Goal: Task Accomplishment & Management: Manage account settings

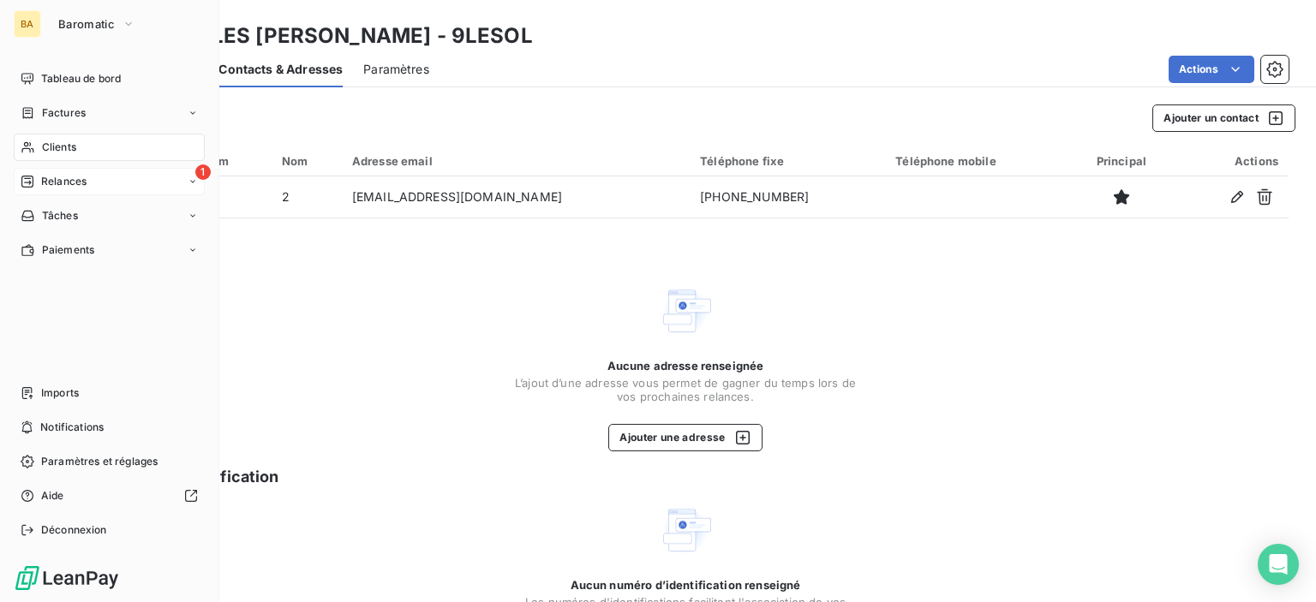
click at [200, 169] on span "1" at bounding box center [202, 171] width 15 height 15
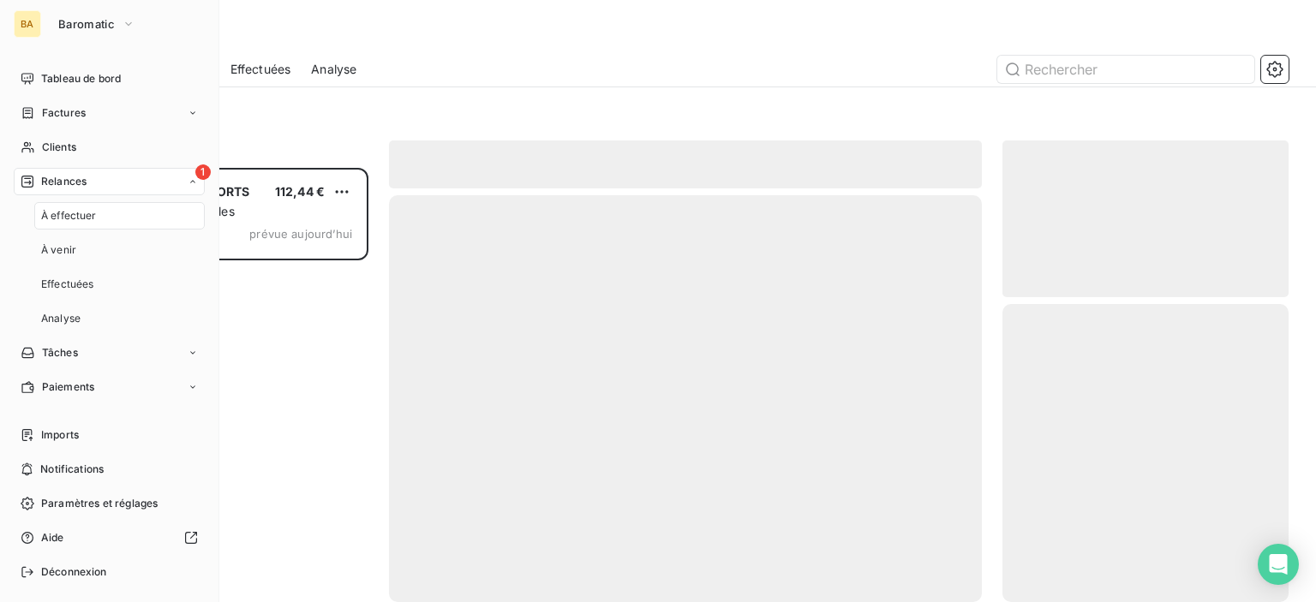
scroll to position [422, 272]
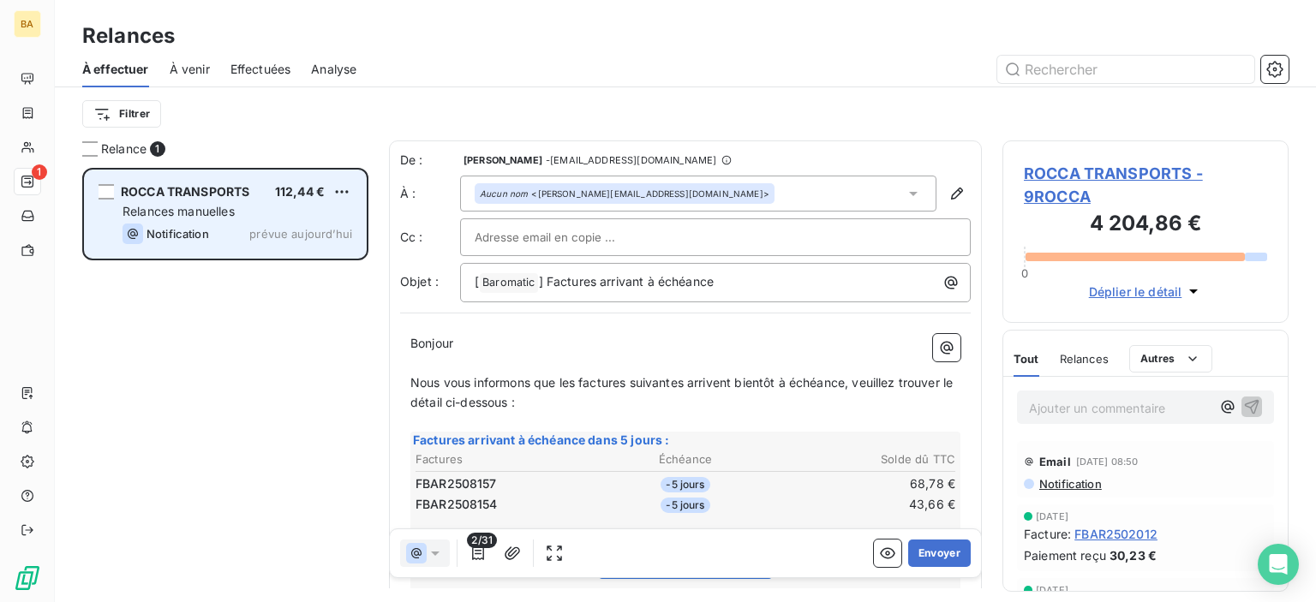
click at [213, 203] on div "Relances manuelles" at bounding box center [238, 211] width 230 height 17
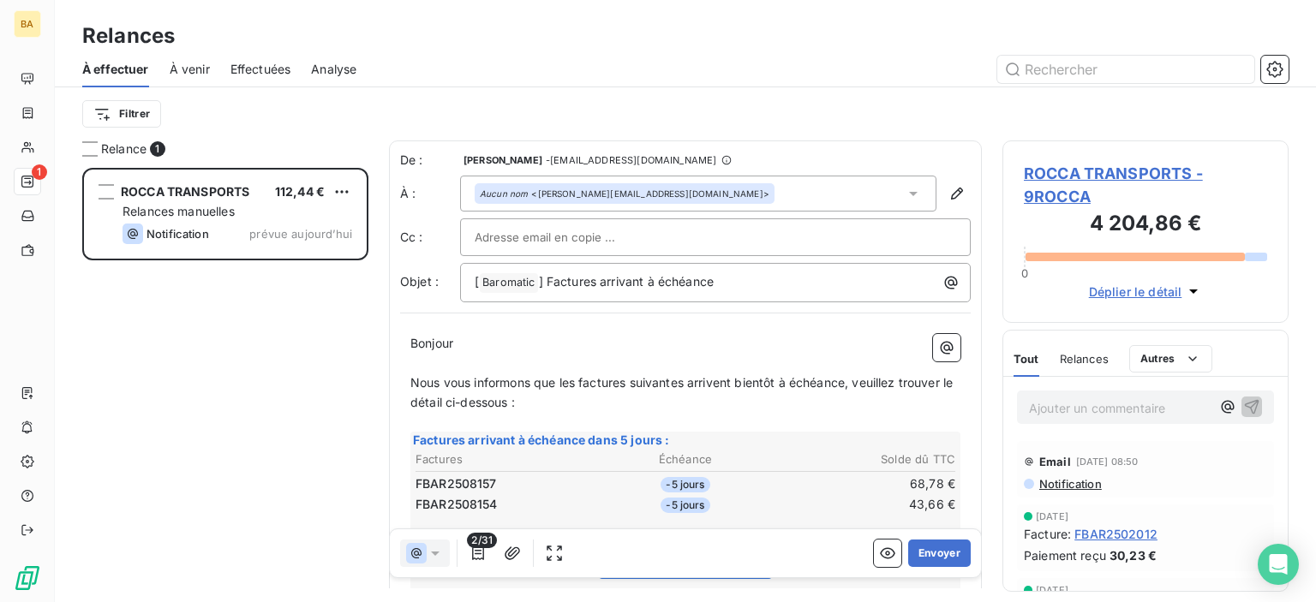
click at [1086, 170] on span "ROCCA TRANSPORTS - 9ROCCA" at bounding box center [1145, 185] width 243 height 46
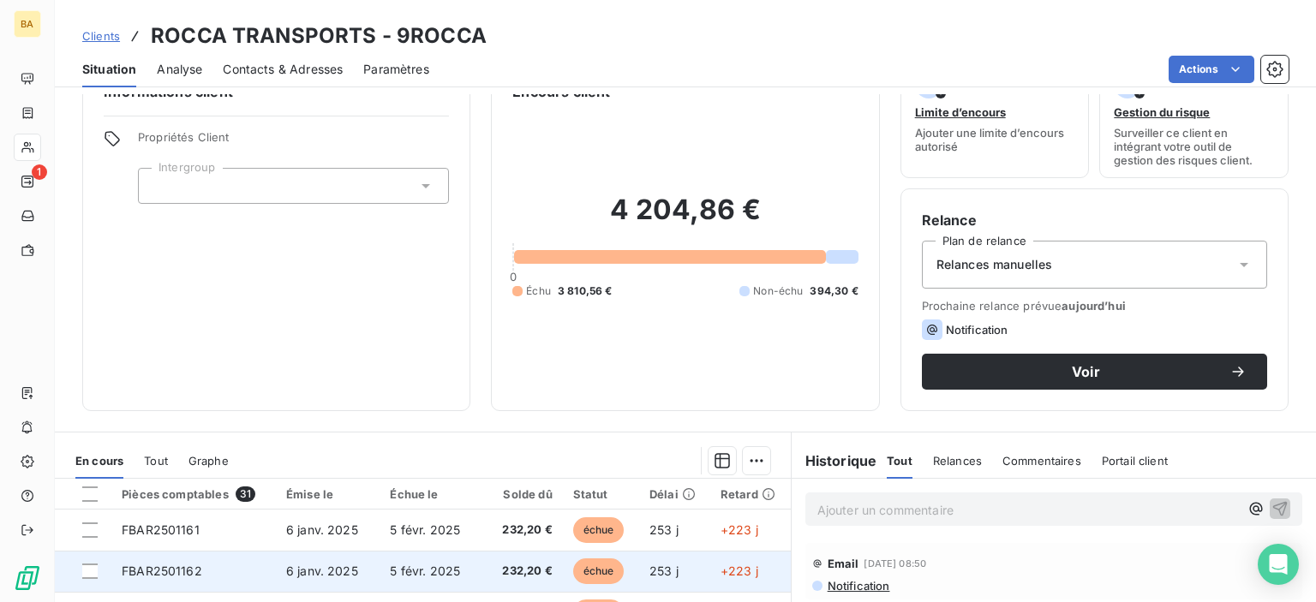
scroll to position [302, 0]
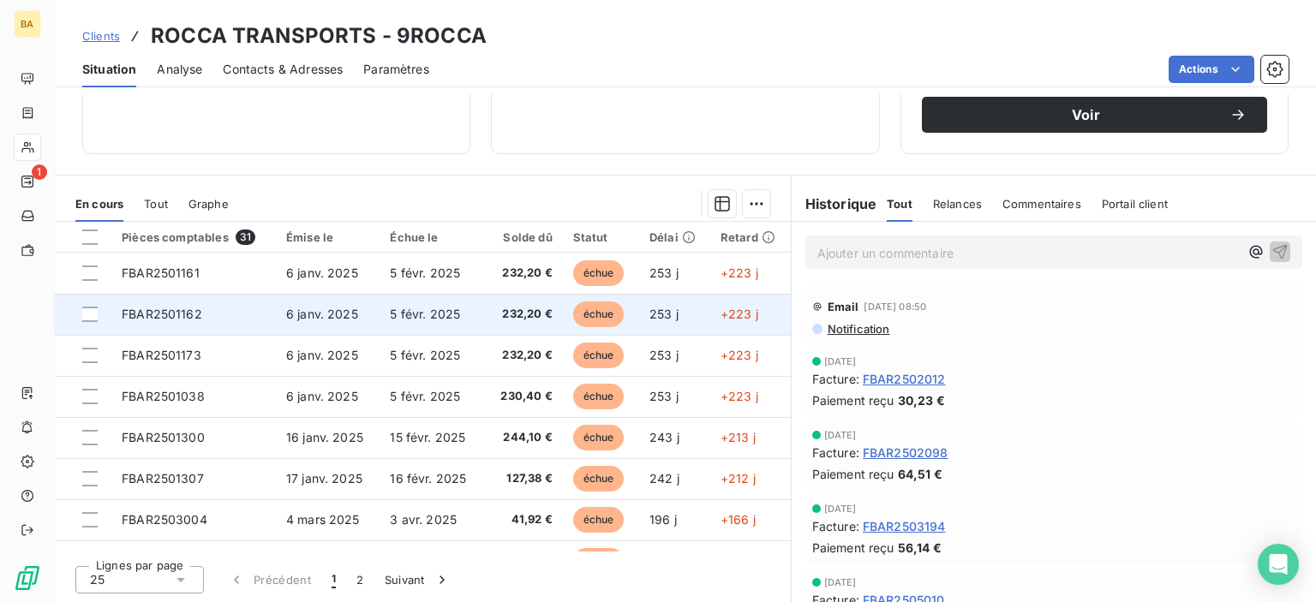
click at [458, 316] on td "5 févr. 2025" at bounding box center [432, 314] width 105 height 41
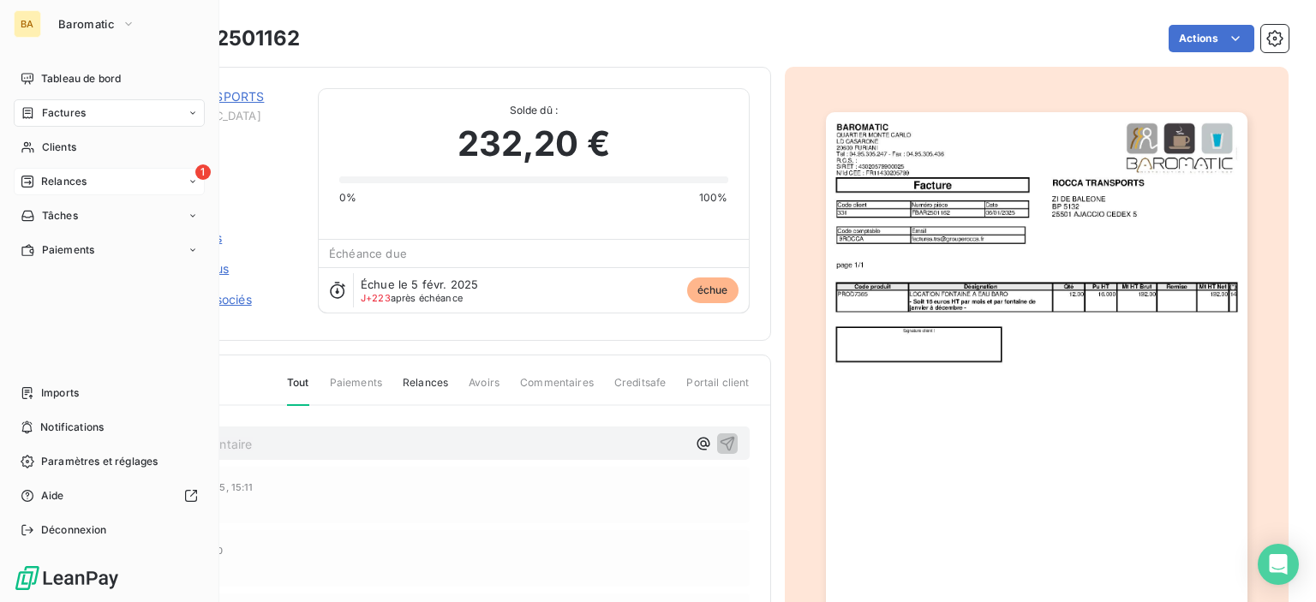
click at [62, 176] on span "Relances" at bounding box center [63, 181] width 45 height 15
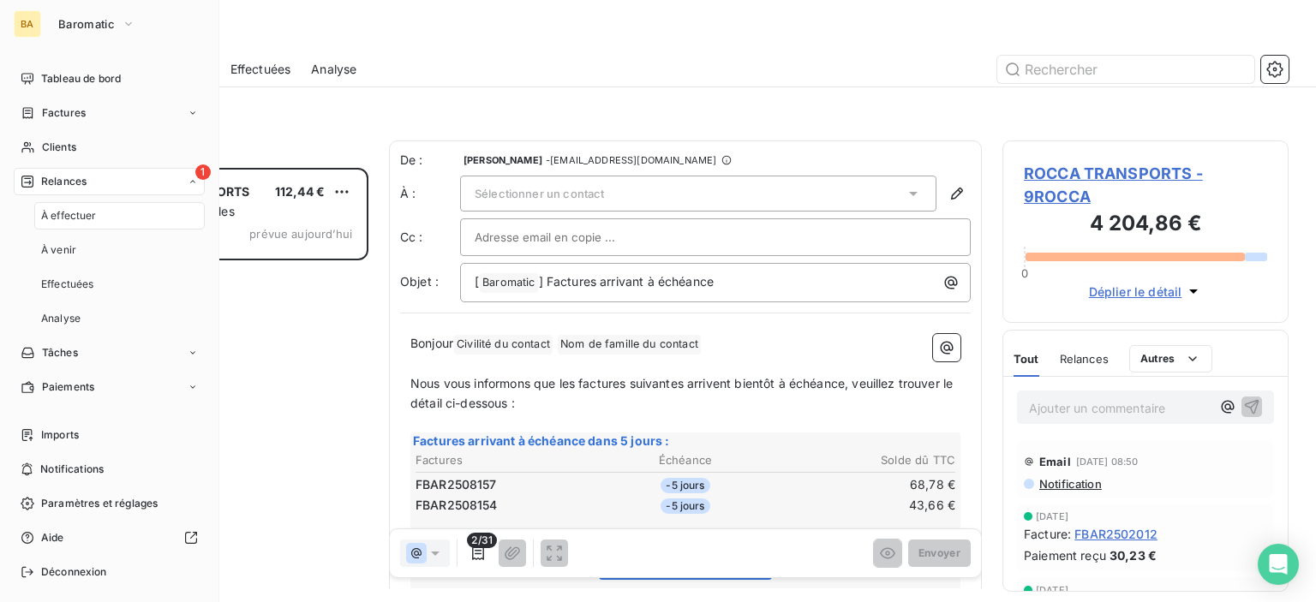
scroll to position [422, 272]
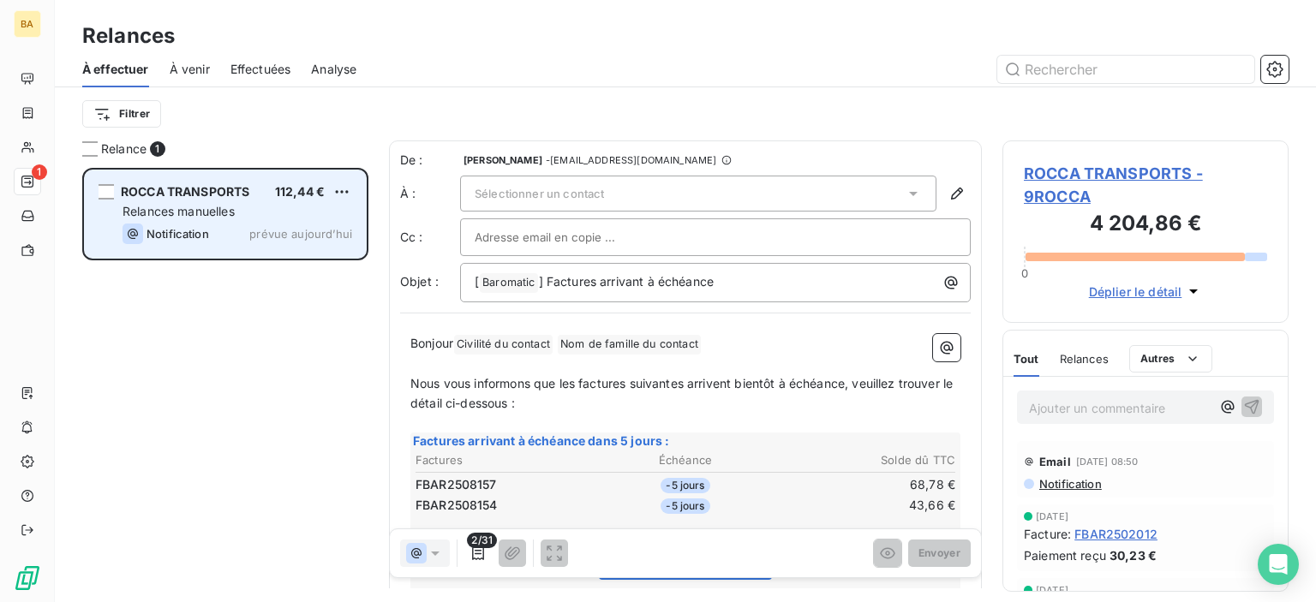
click at [193, 183] on div "ROCCA TRANSPORTS" at bounding box center [185, 191] width 129 height 17
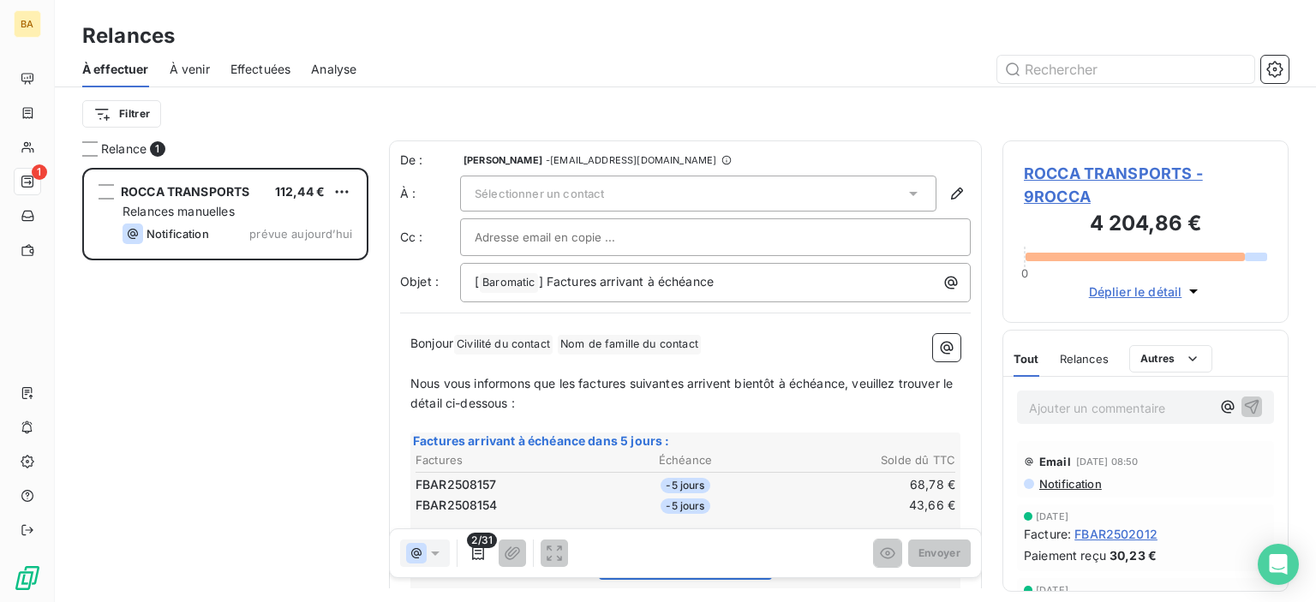
scroll to position [197, 0]
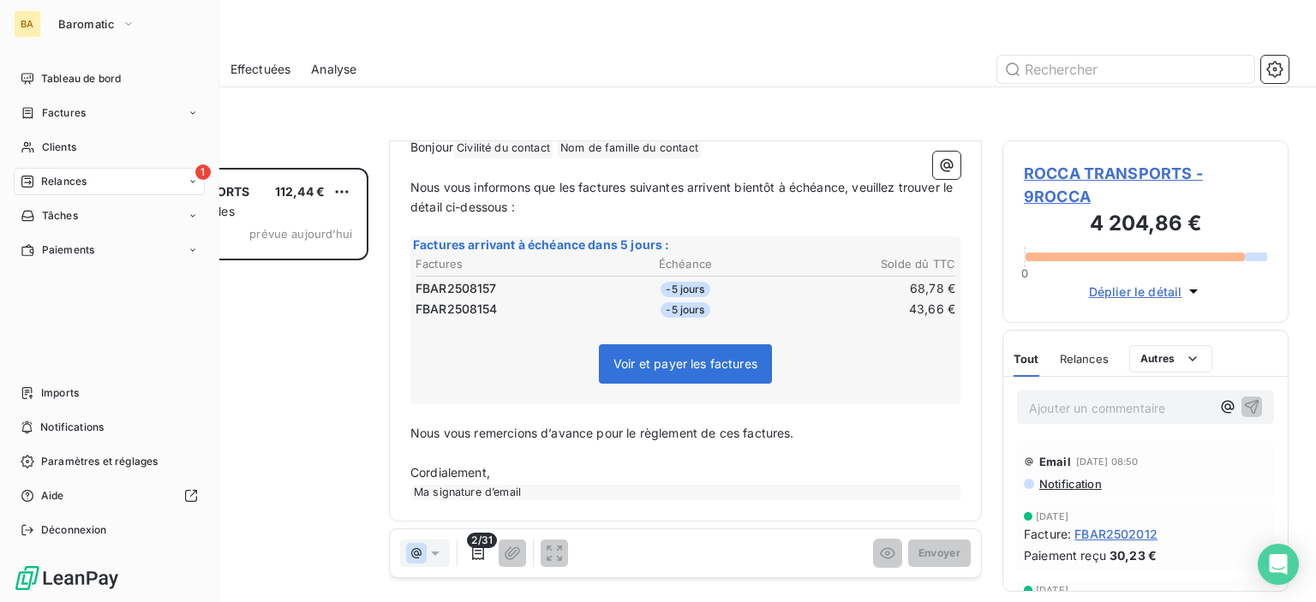
click at [21, 19] on div "BA" at bounding box center [27, 23] width 27 height 27
click at [63, 25] on span "Baromatic" at bounding box center [86, 24] width 57 height 14
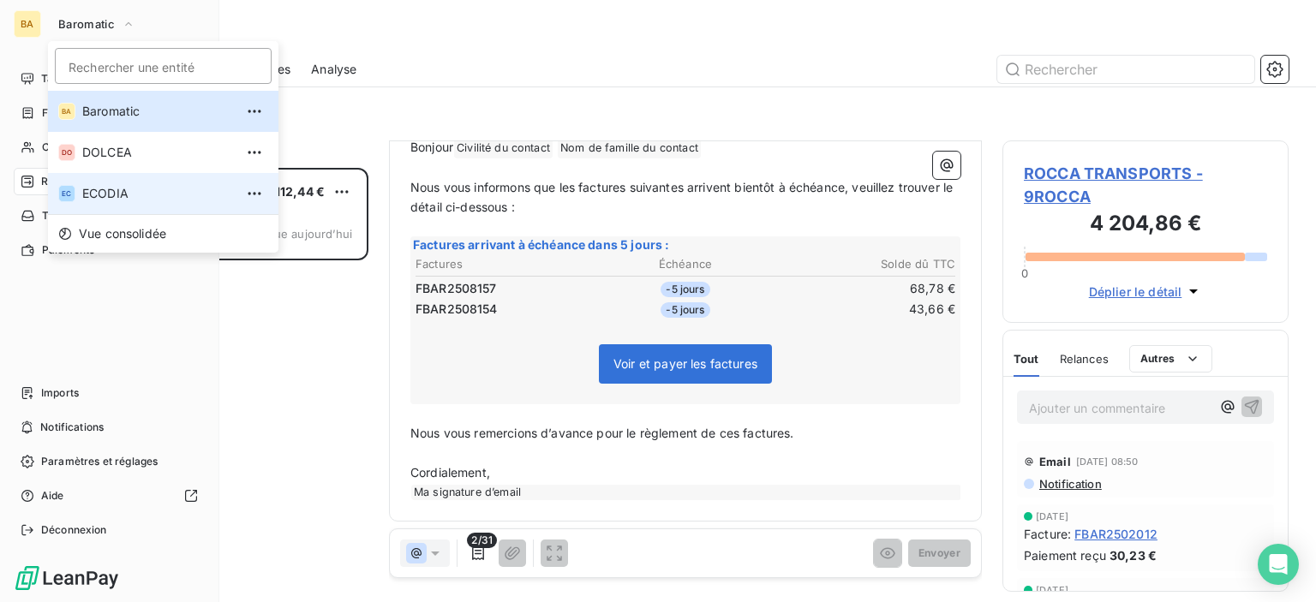
click at [117, 205] on li "EC ECODIA" at bounding box center [163, 193] width 230 height 41
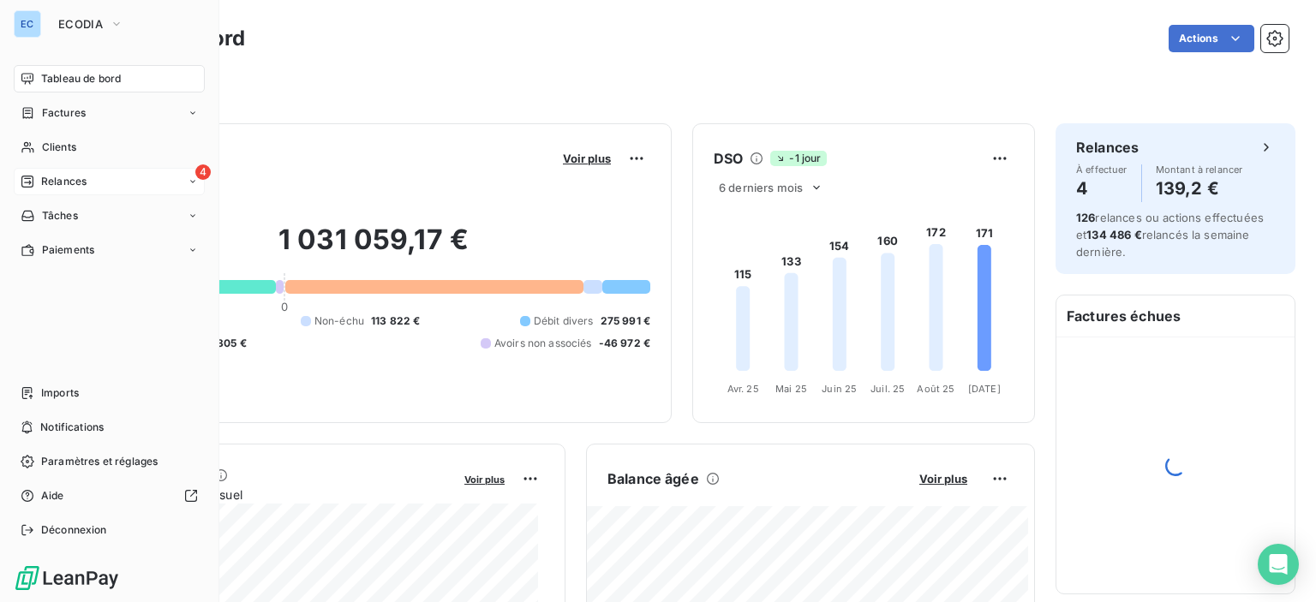
click at [198, 170] on span "4" at bounding box center [202, 171] width 15 height 15
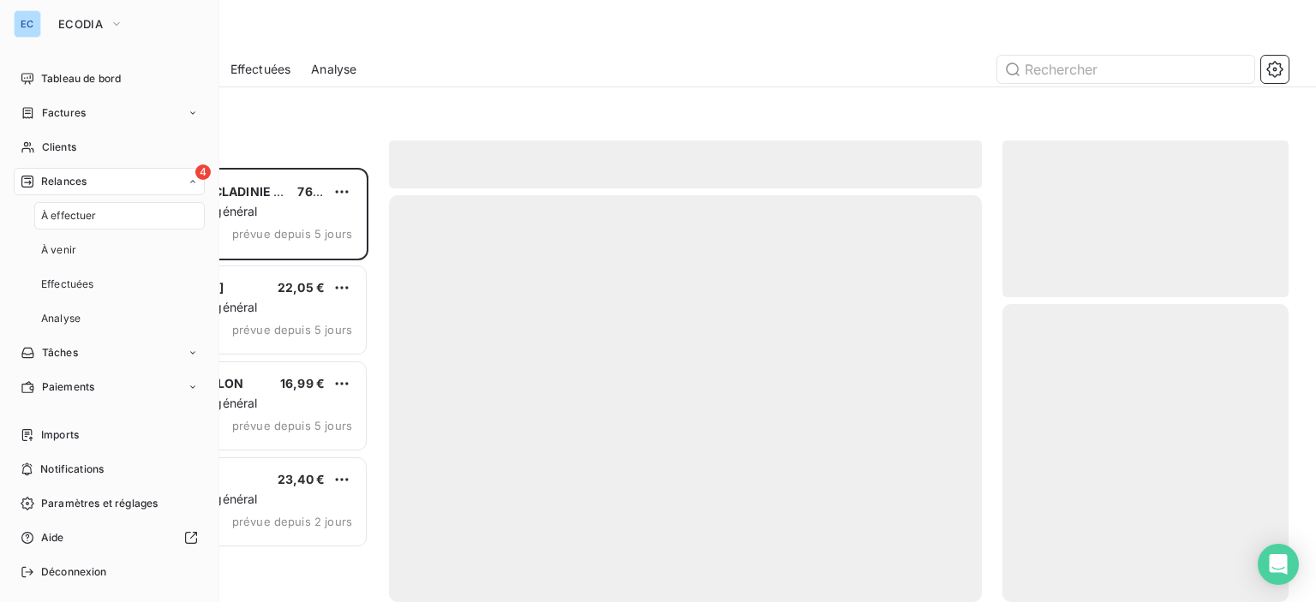
scroll to position [422, 272]
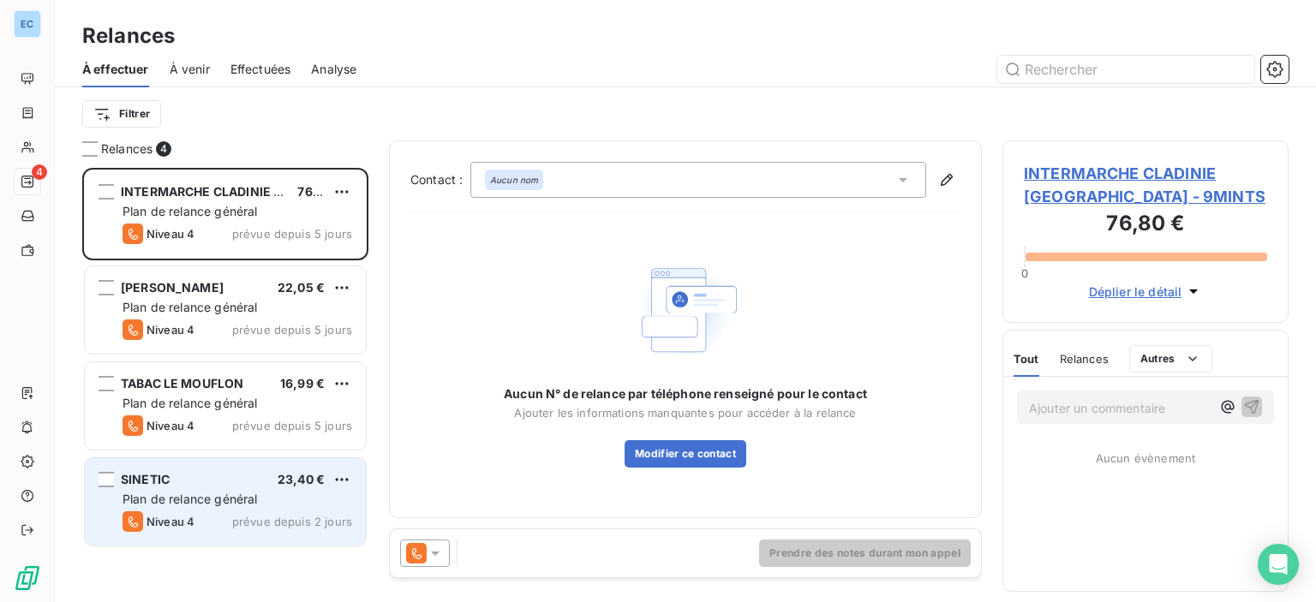
click at [155, 480] on span "SINETIC" at bounding box center [145, 479] width 49 height 15
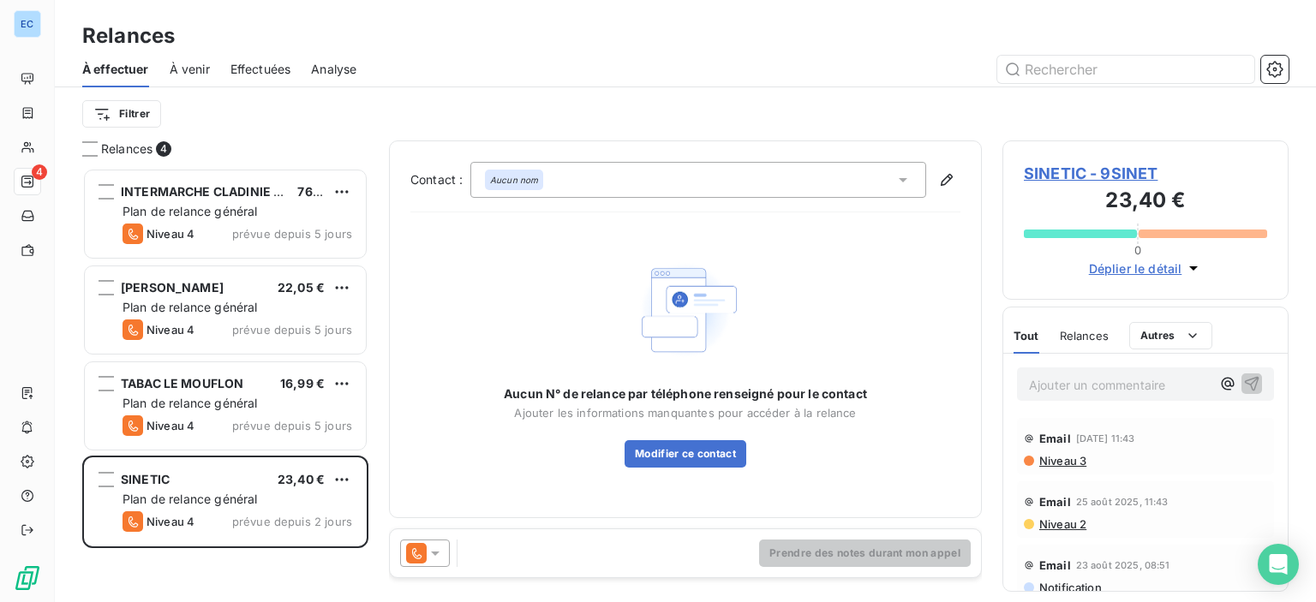
click at [1051, 179] on span "SINETIC - 9SINET" at bounding box center [1145, 173] width 243 height 23
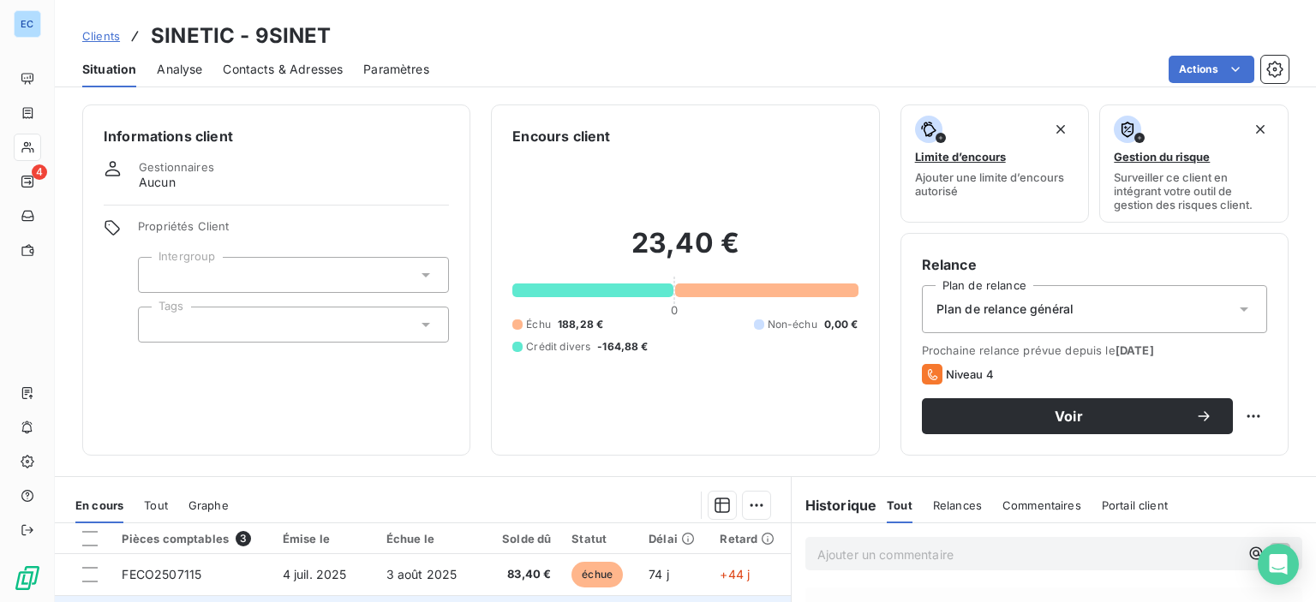
scroll to position [257, 0]
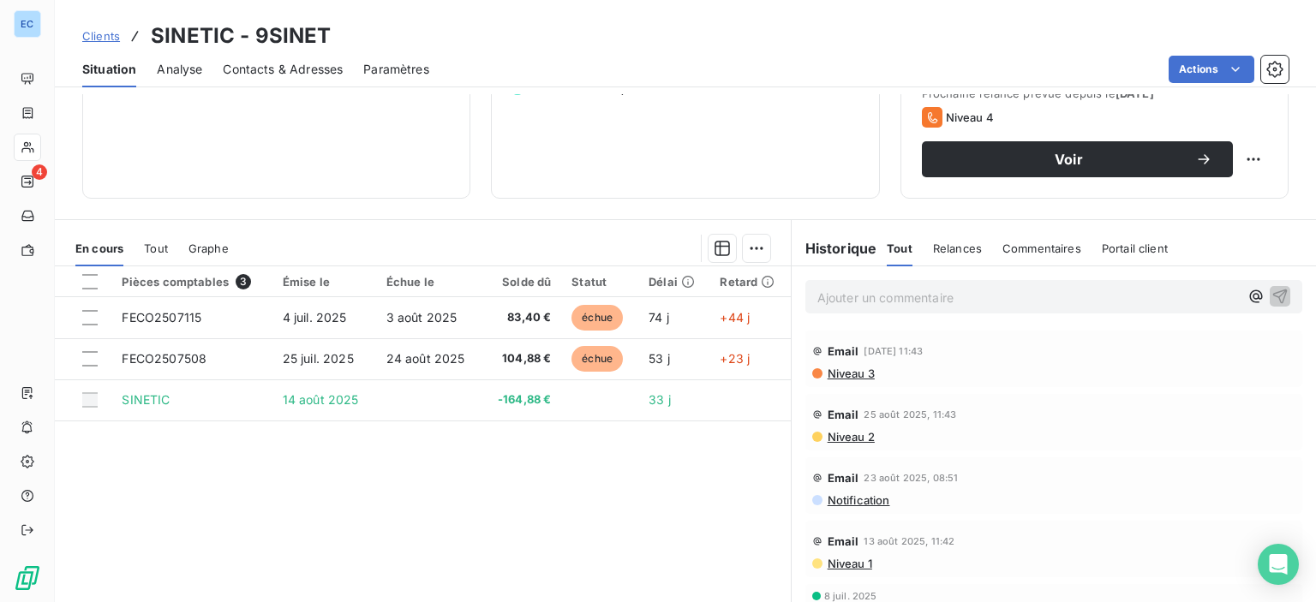
click at [277, 72] on span "Contacts & Adresses" at bounding box center [283, 69] width 120 height 17
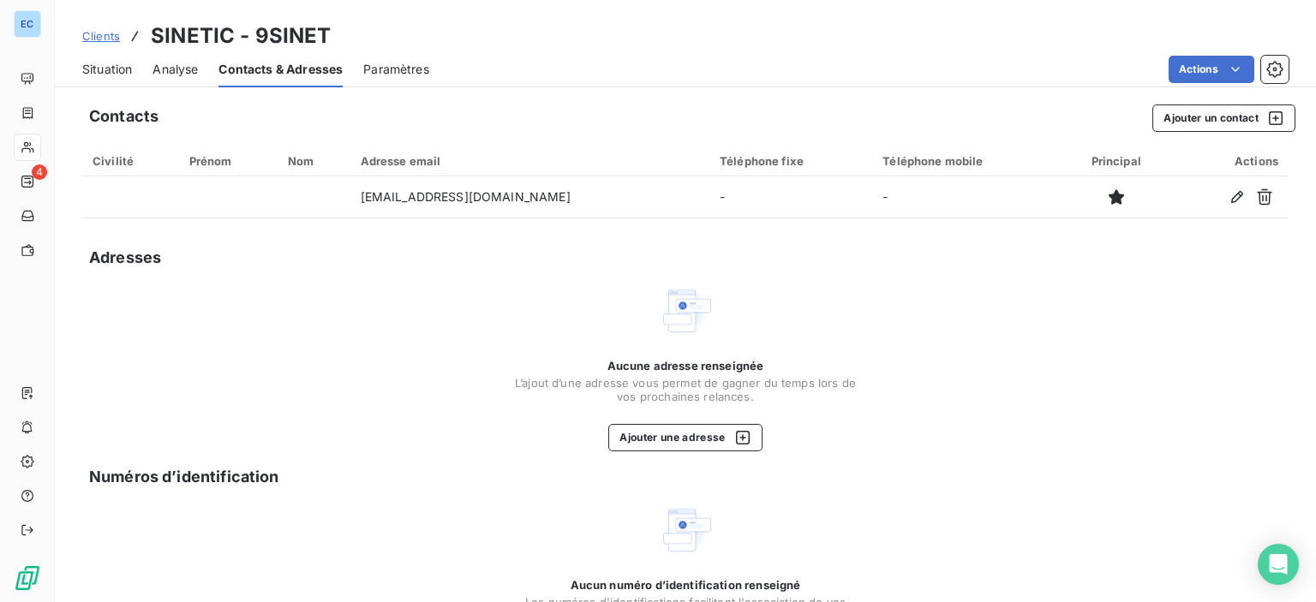
click at [277, 72] on span "Contacts & Adresses" at bounding box center [280, 69] width 124 height 17
click at [285, 71] on span "Contacts & Adresses" at bounding box center [280, 69] width 124 height 17
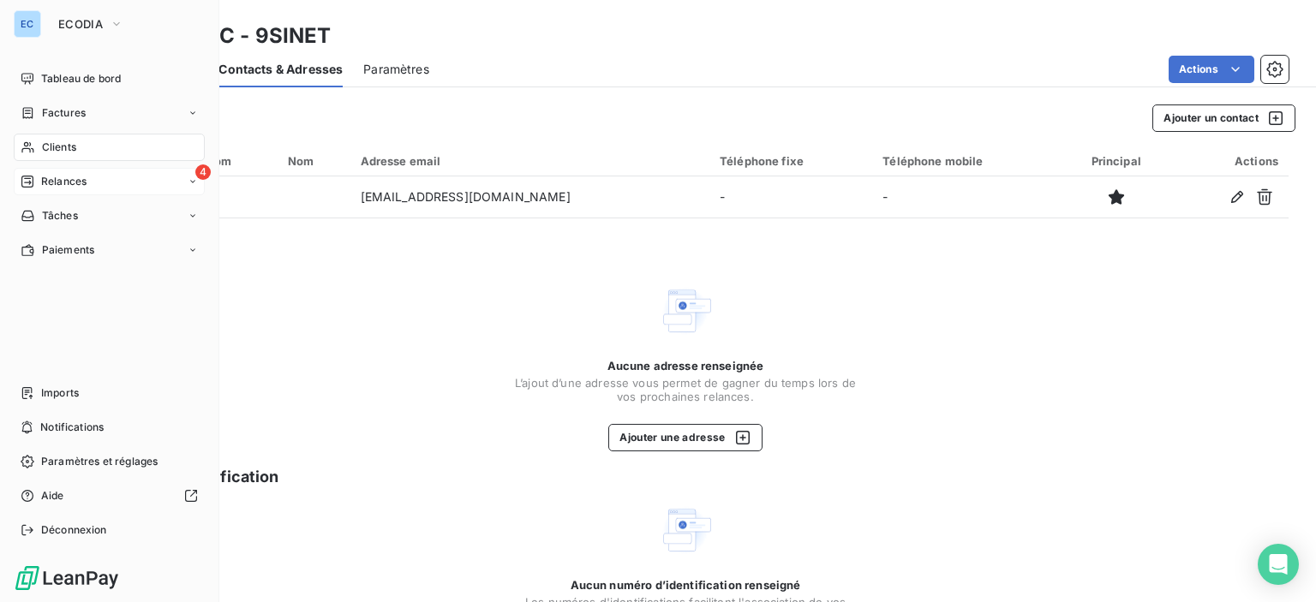
click at [87, 182] on div "4 Relances" at bounding box center [109, 181] width 191 height 27
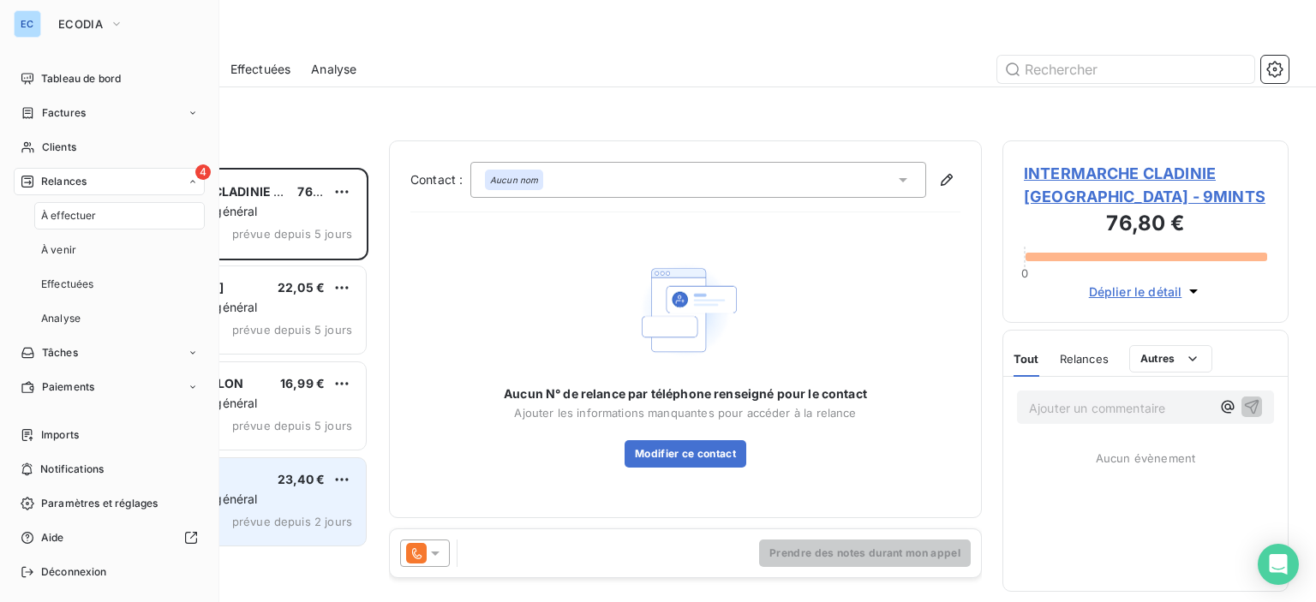
scroll to position [422, 272]
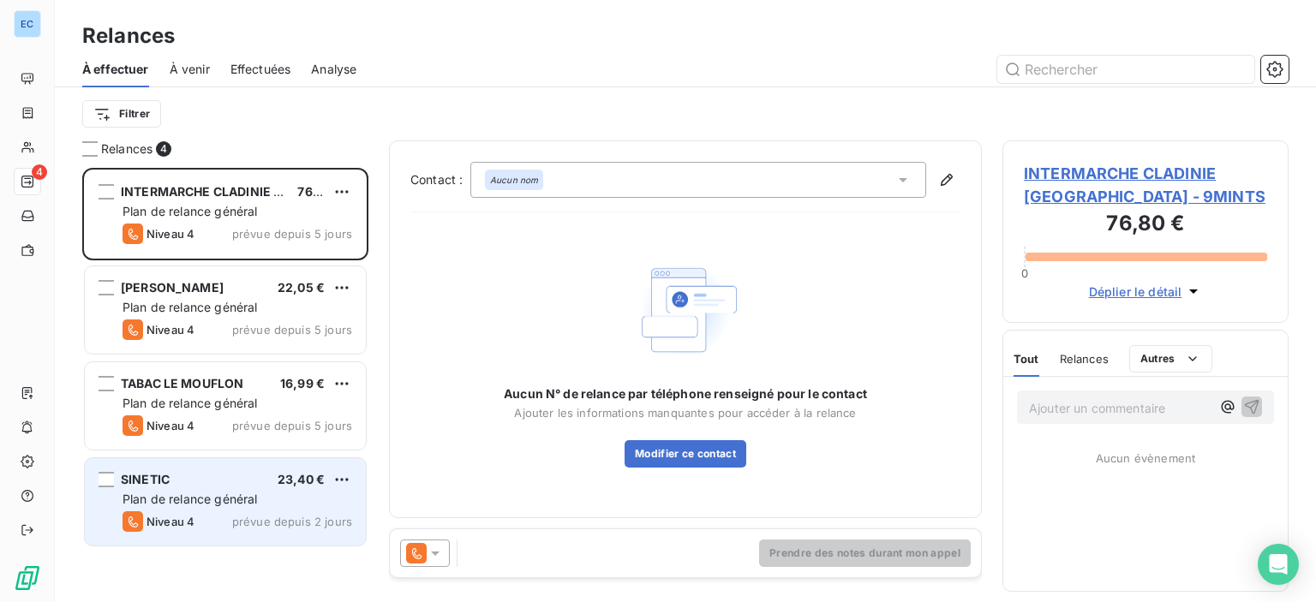
click at [196, 492] on span "Plan de relance général" at bounding box center [190, 499] width 135 height 15
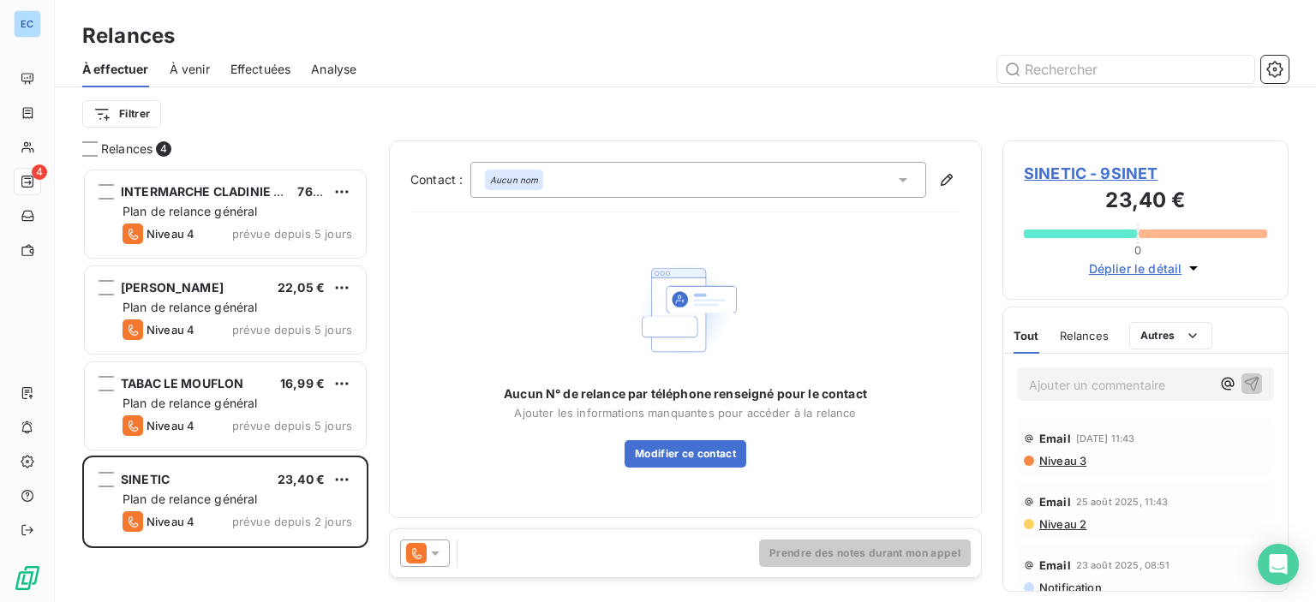
click at [520, 184] on em "Aucun nom" at bounding box center [514, 180] width 48 height 12
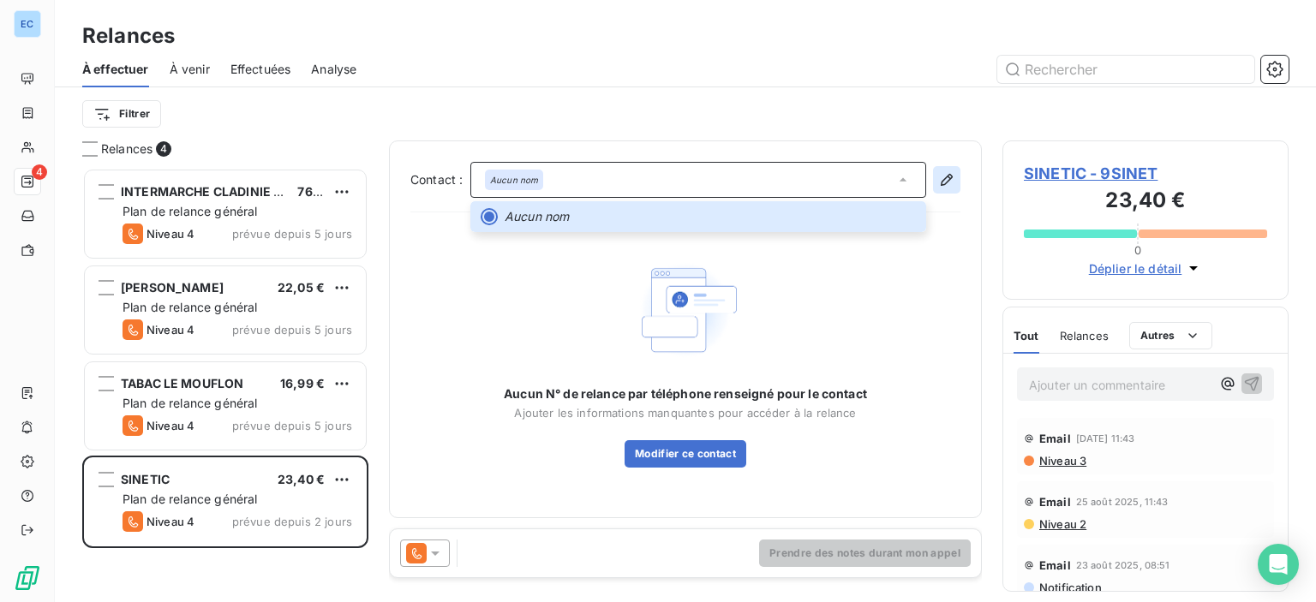
click at [946, 178] on icon "button" at bounding box center [946, 179] width 17 height 17
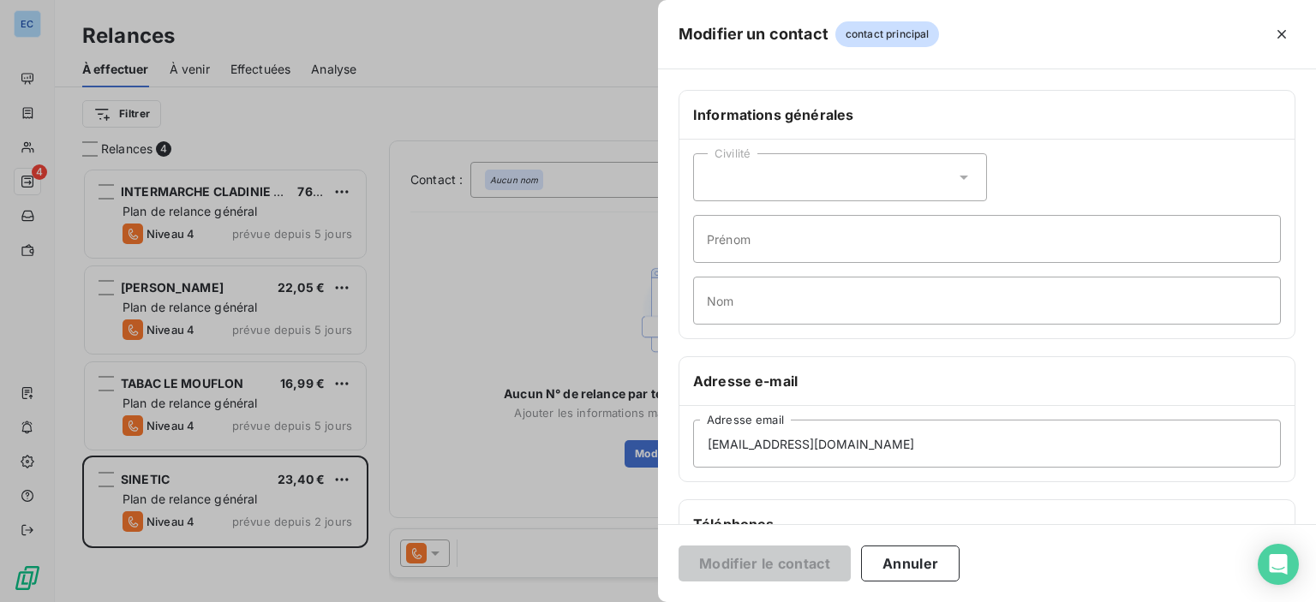
scroll to position [171, 0]
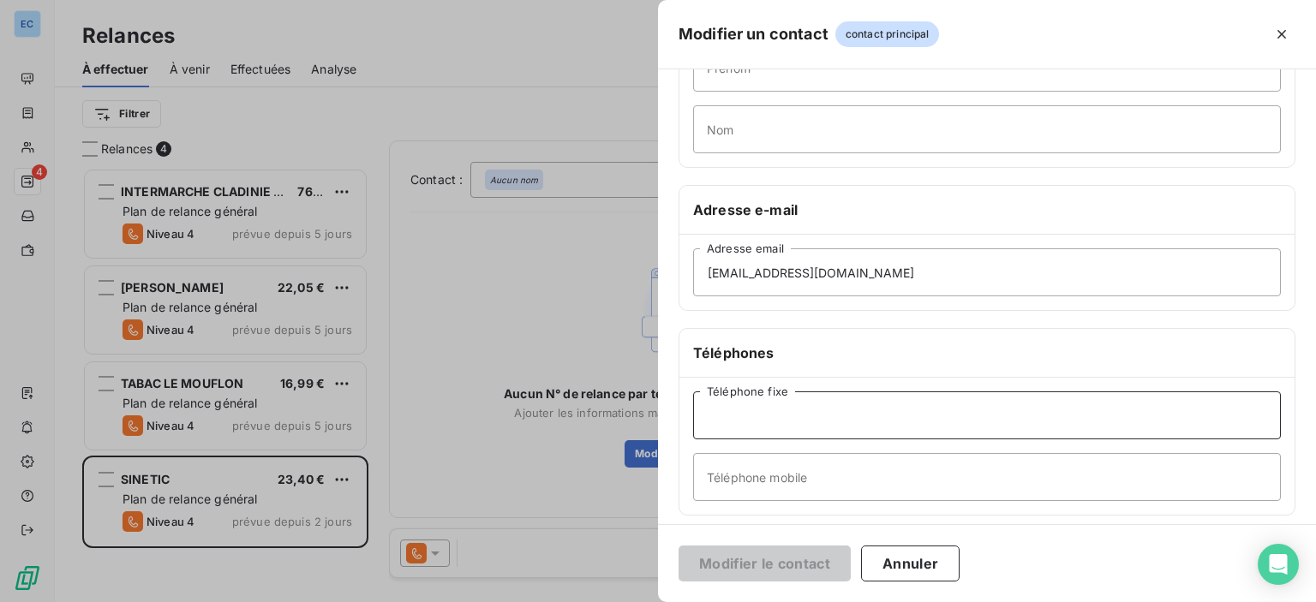
click at [808, 434] on input "Téléphone fixe" at bounding box center [987, 416] width 588 height 48
click at [792, 422] on input "04.95.23.18.045" at bounding box center [987, 416] width 588 height 48
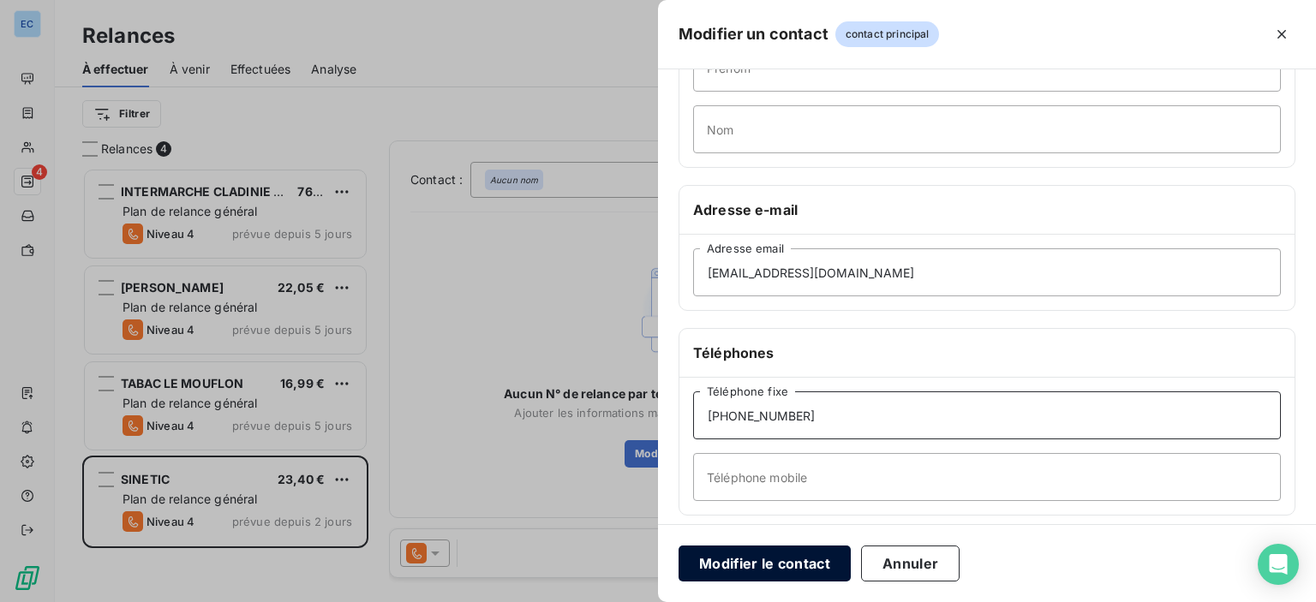
type input "[PHONE_NUMBER]"
click at [745, 564] on button "Modifier le contact" at bounding box center [765, 564] width 172 height 36
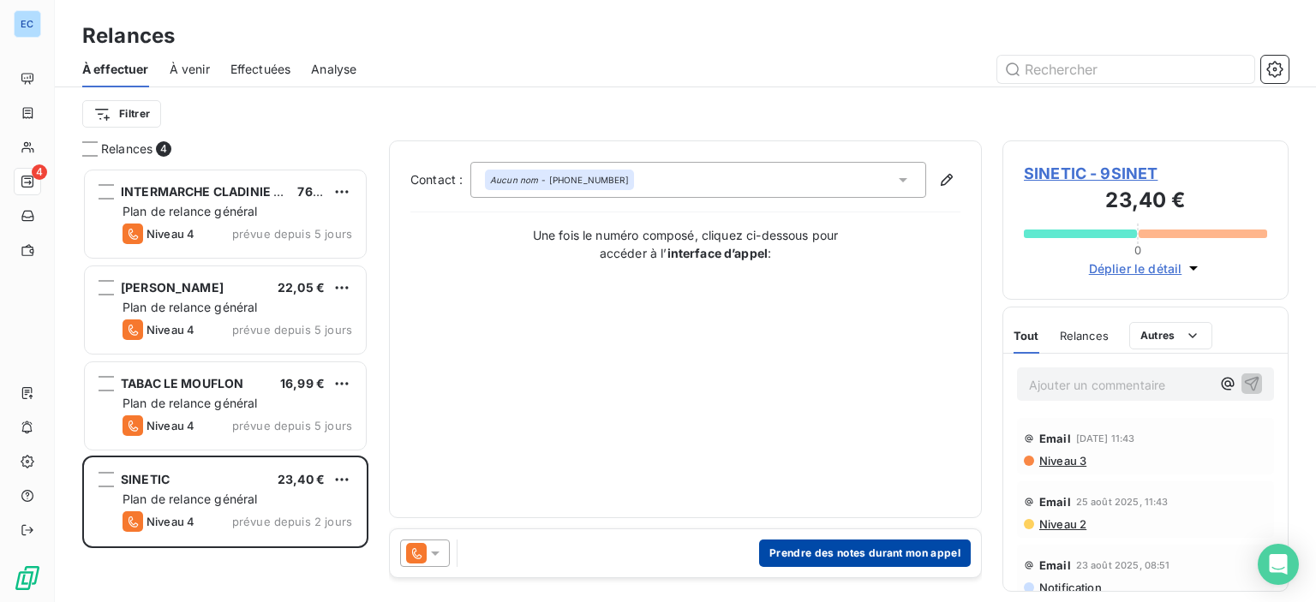
click at [842, 559] on button "Prendre des notes durant mon appel" at bounding box center [865, 553] width 212 height 27
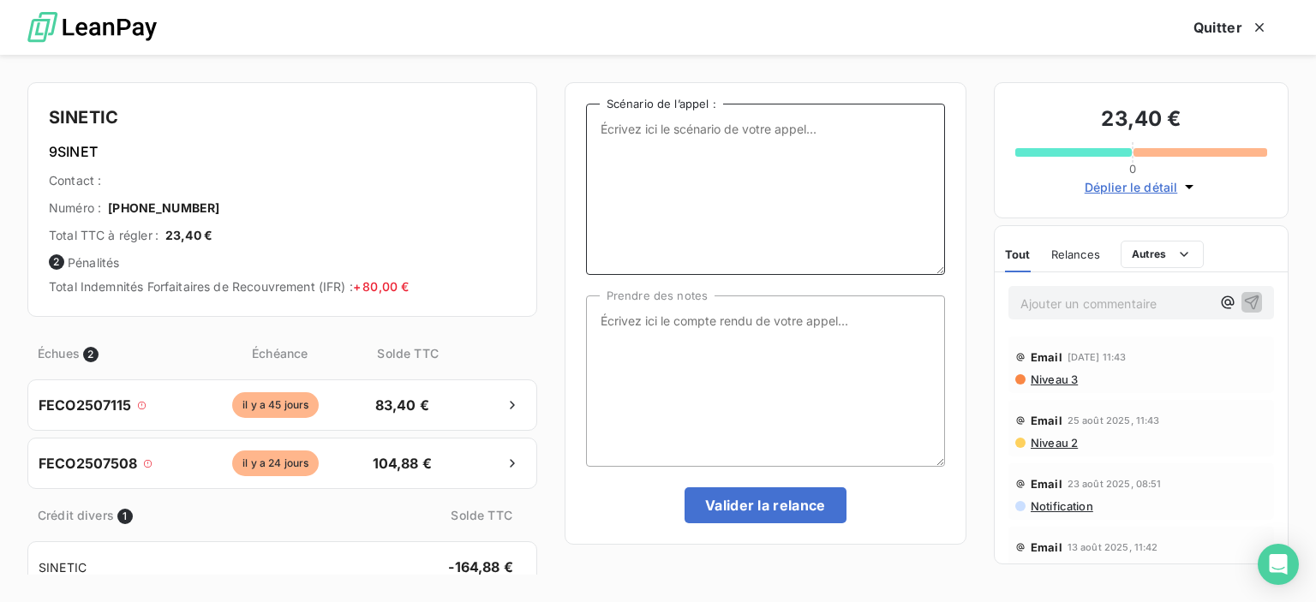
click at [741, 129] on textarea "Scénario de l’appel :" at bounding box center [765, 189] width 359 height 171
type textarea "2 factures en attente de paiement."
click at [699, 336] on textarea "Prendre des notes" at bounding box center [765, 381] width 359 height 171
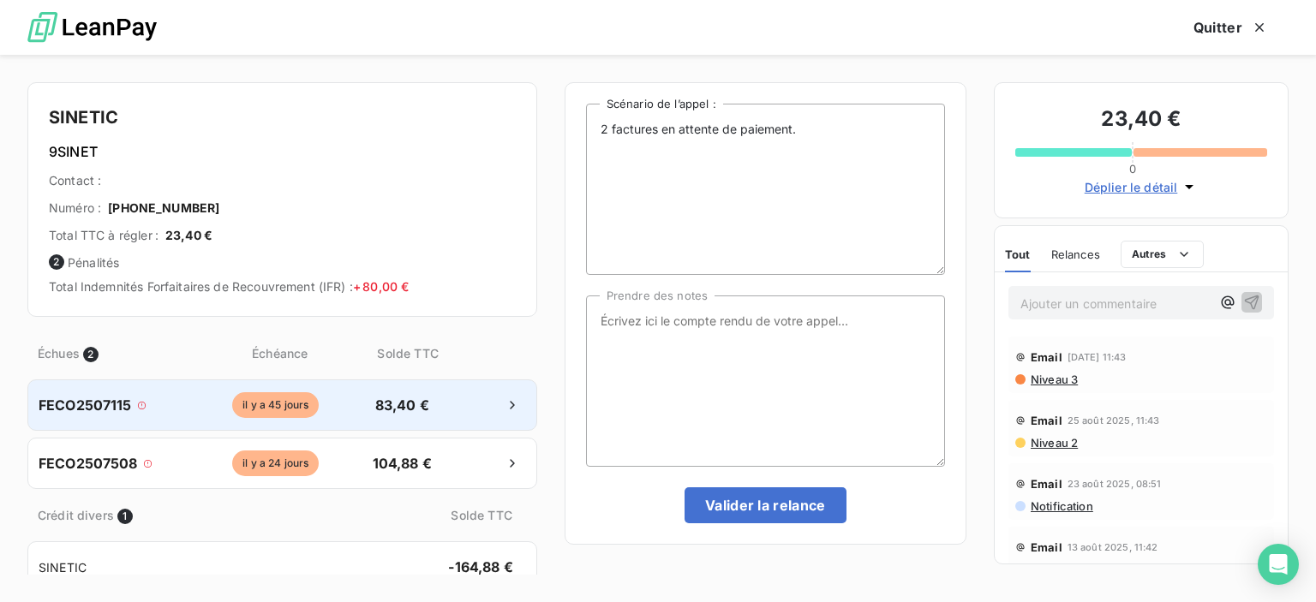
click at [87, 407] on span "FECO2507115" at bounding box center [85, 405] width 93 height 21
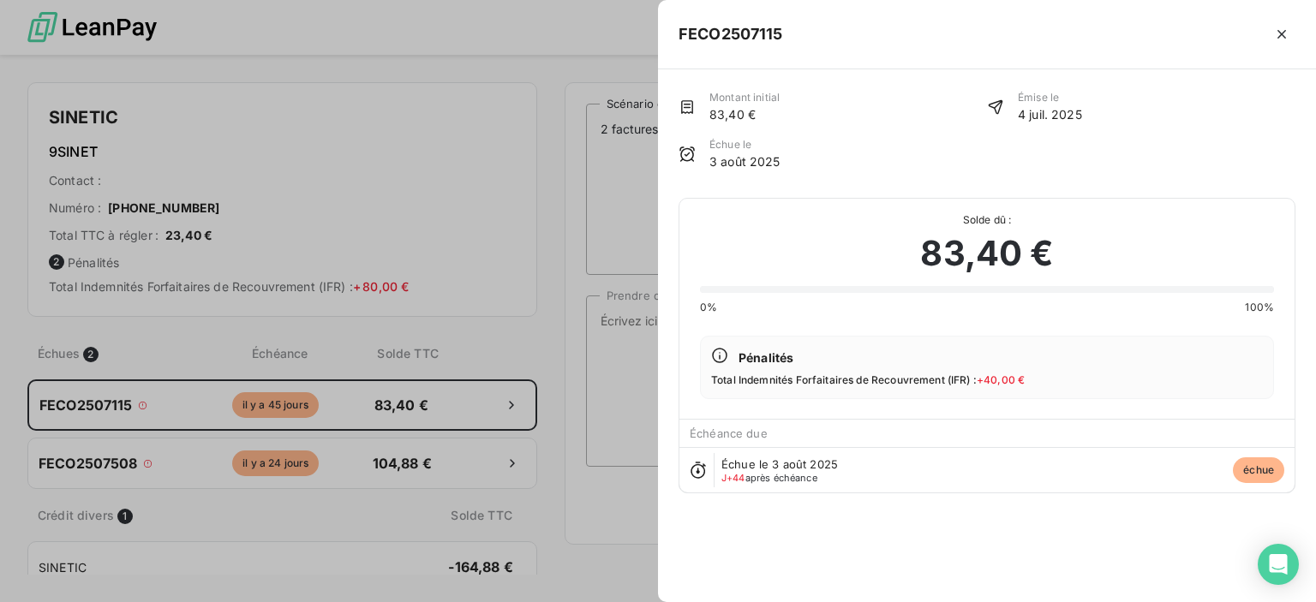
click at [60, 455] on div at bounding box center [658, 301] width 1316 height 602
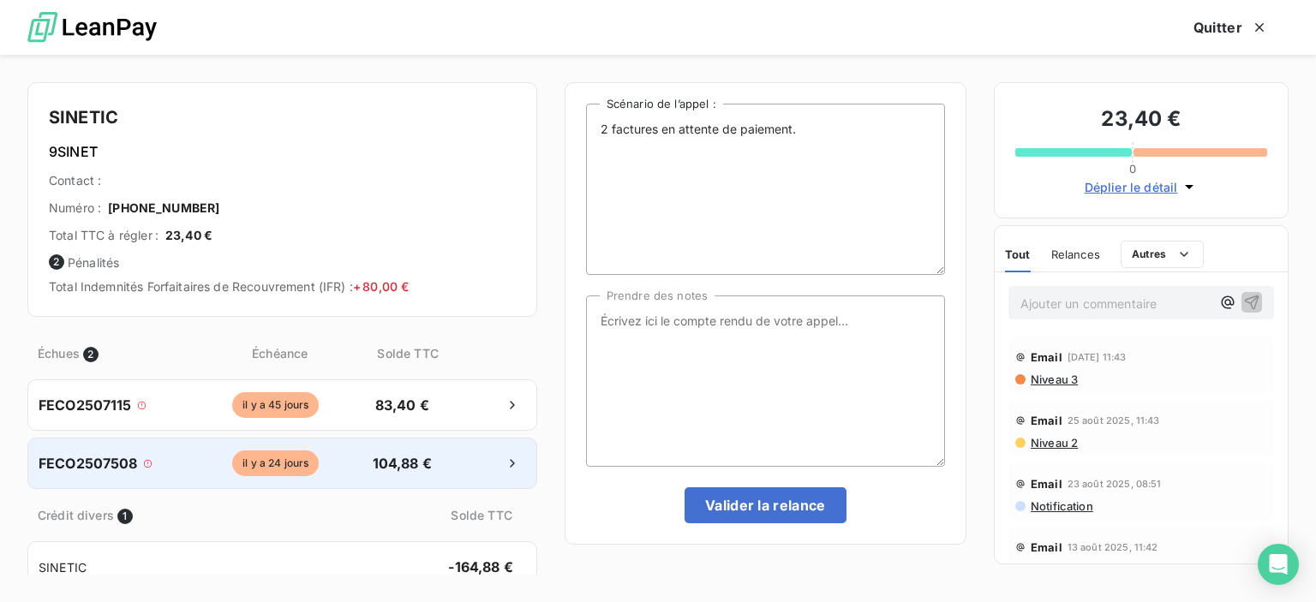
click at [58, 461] on span "FECO2507508" at bounding box center [88, 463] width 99 height 21
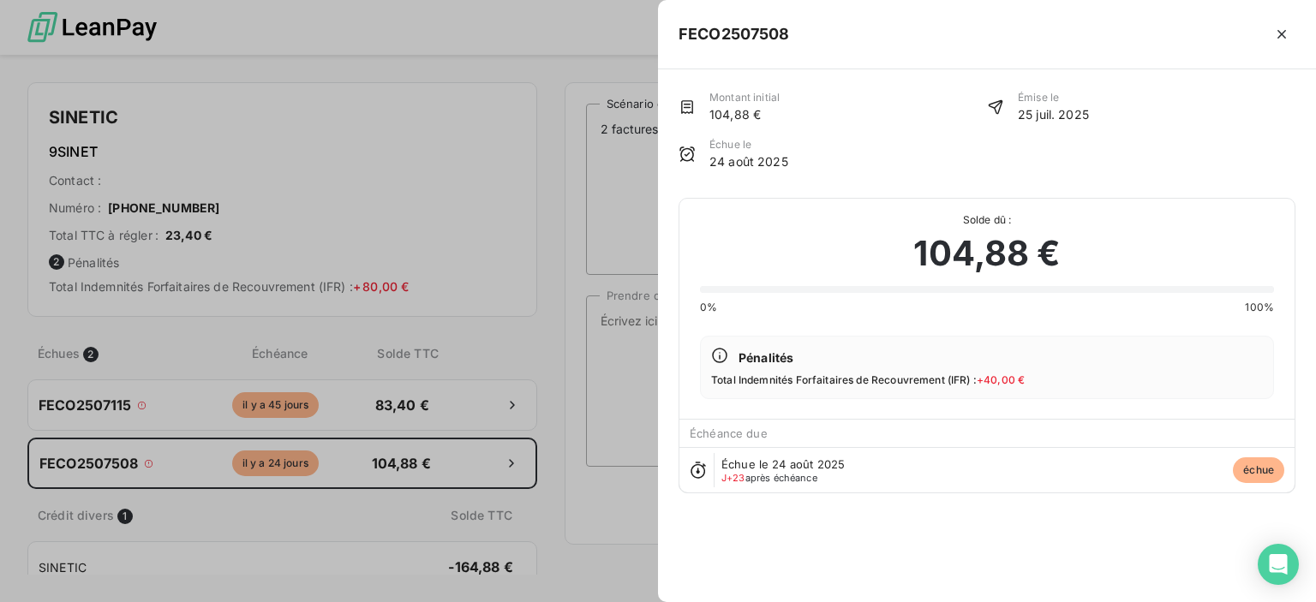
click at [45, 404] on div at bounding box center [658, 301] width 1316 height 602
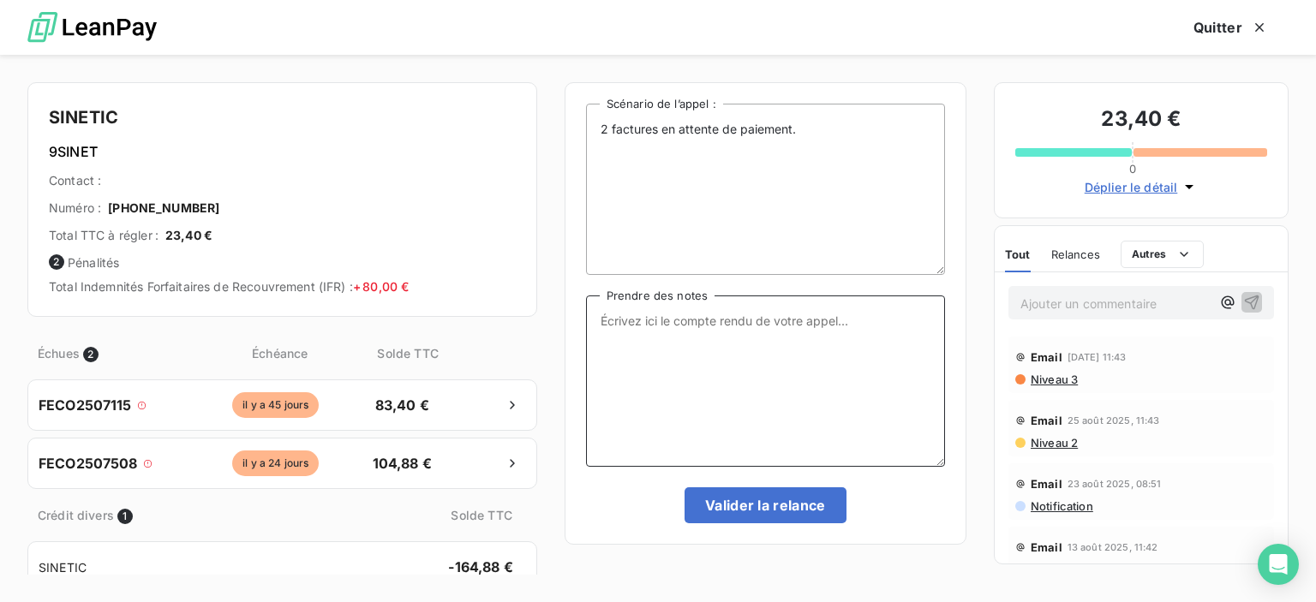
click at [600, 319] on textarea "Prendre des notes" at bounding box center [765, 381] width 359 height 171
click at [876, 323] on textarea "pas de réponse téléphonique - renvoi des dulicat ce jour" at bounding box center [765, 381] width 359 height 171
click at [668, 350] on textarea "pas de réponse téléphonique - renvoi des duplicatas ce jour" at bounding box center [765, 381] width 359 height 171
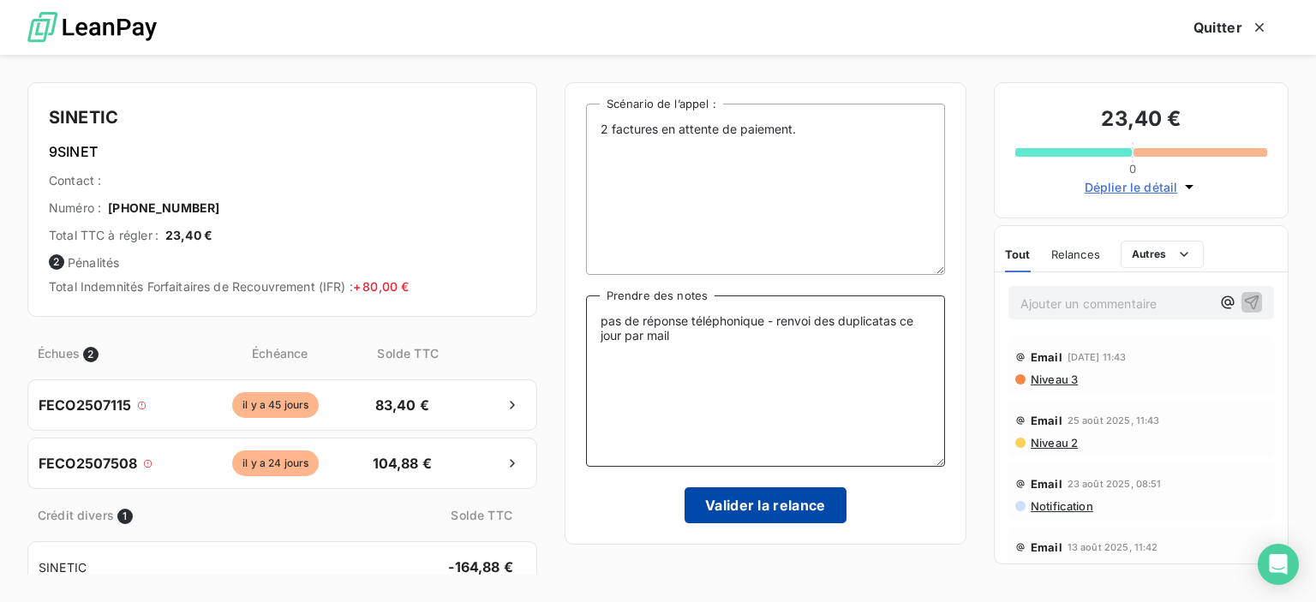
type textarea "pas de réponse téléphonique - renvoi des duplicatas ce jour par mail"
click at [740, 494] on button "Valider la relance" at bounding box center [766, 505] width 162 height 36
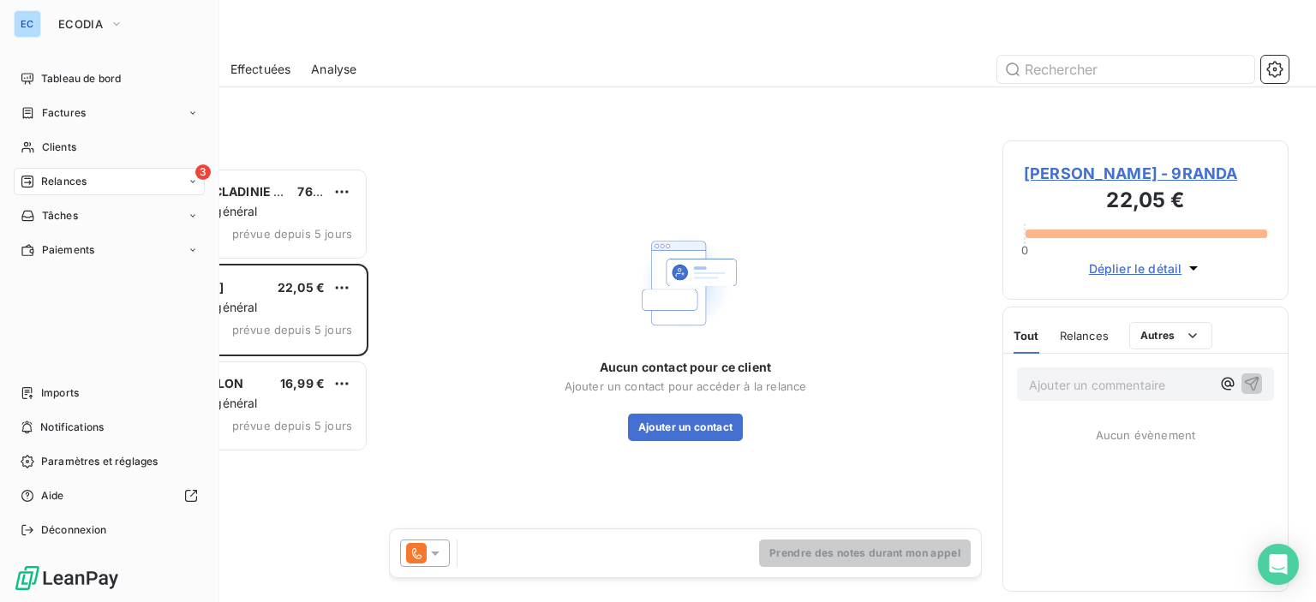
click at [130, 181] on div "3 Relances" at bounding box center [109, 181] width 191 height 27
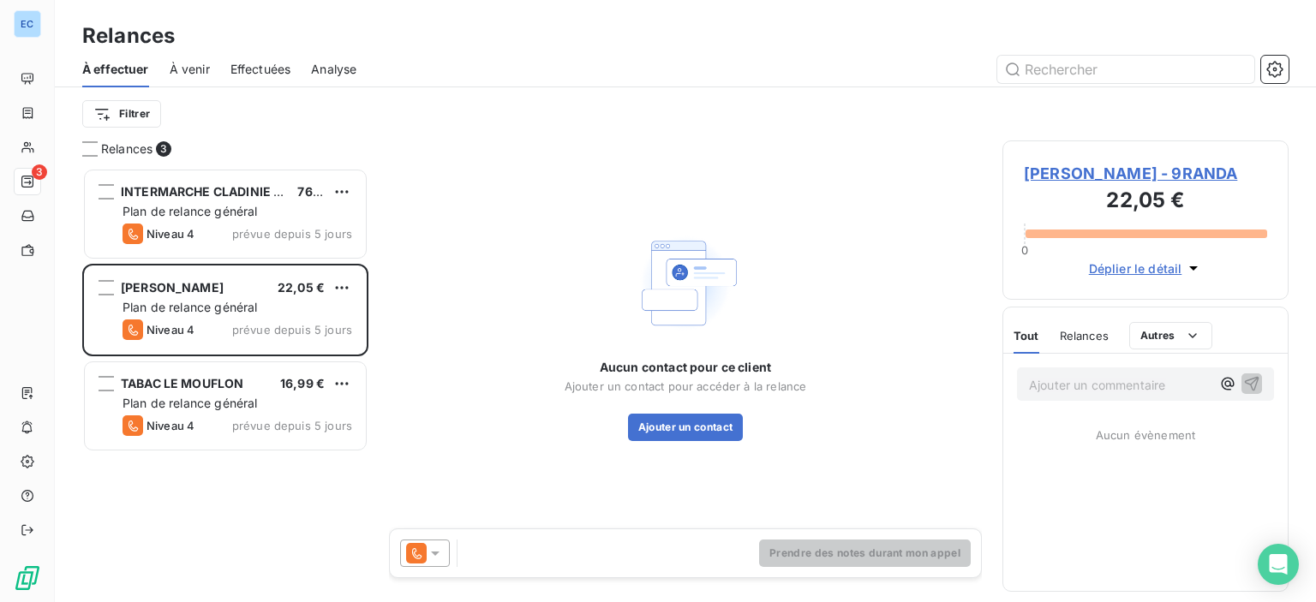
click at [209, 71] on span "À venir" at bounding box center [190, 69] width 40 height 17
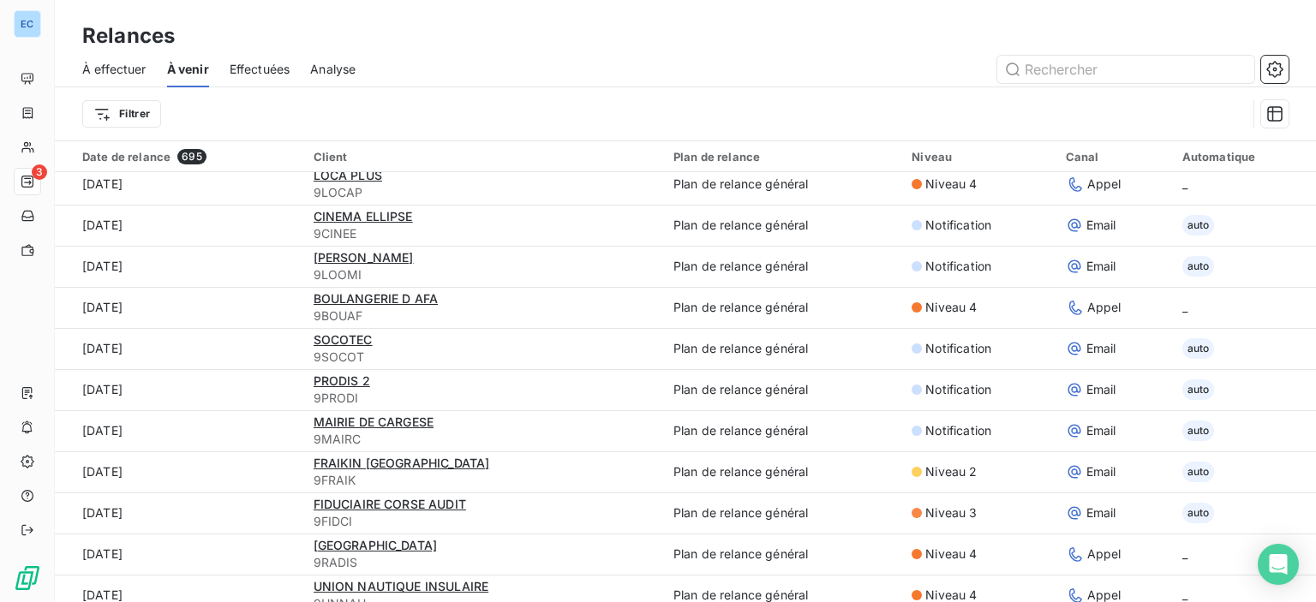
scroll to position [2226, 0]
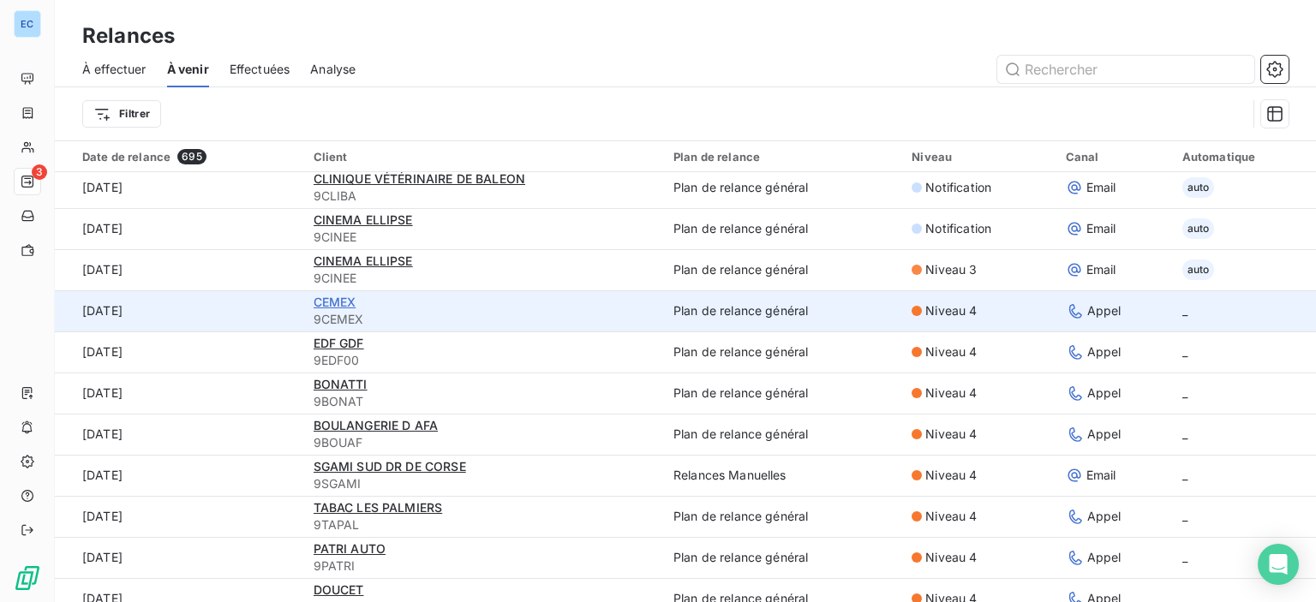
click at [326, 302] on span "CEMEX" at bounding box center [335, 302] width 43 height 15
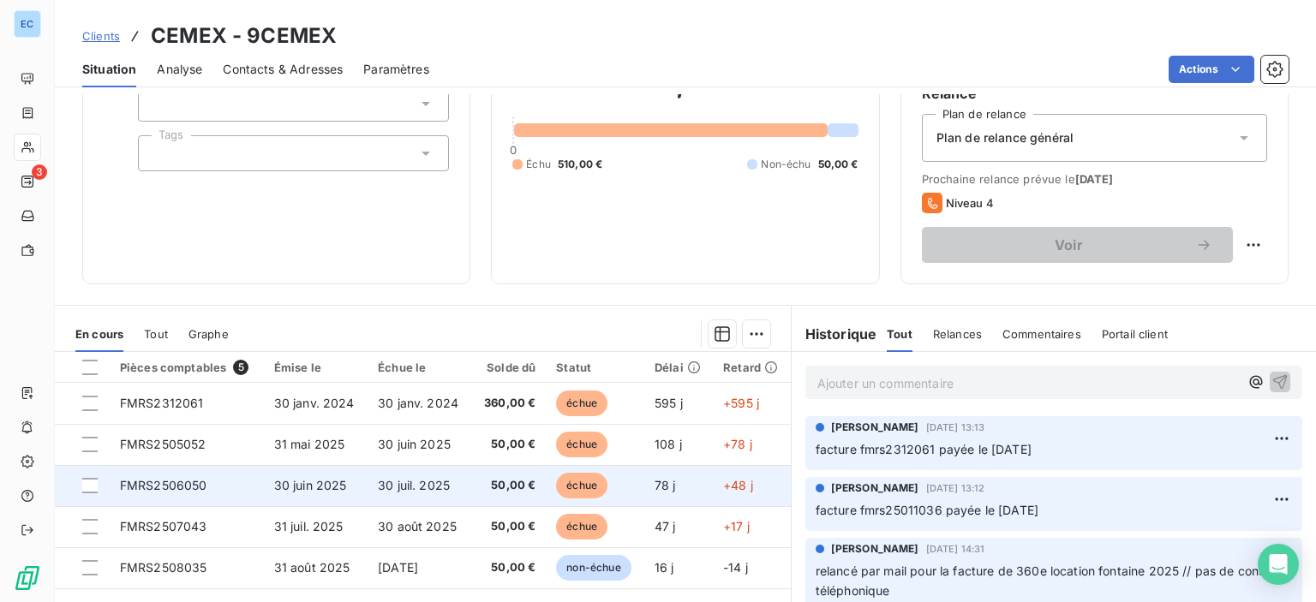
scroll to position [302, 0]
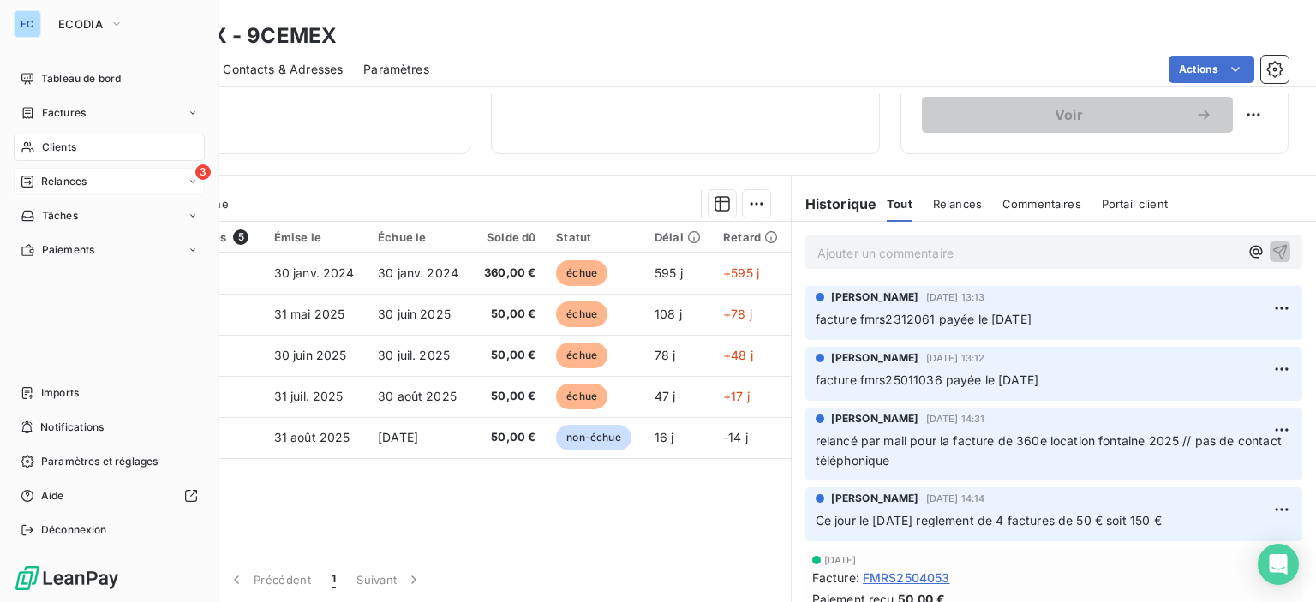
click at [57, 178] on span "Relances" at bounding box center [63, 181] width 45 height 15
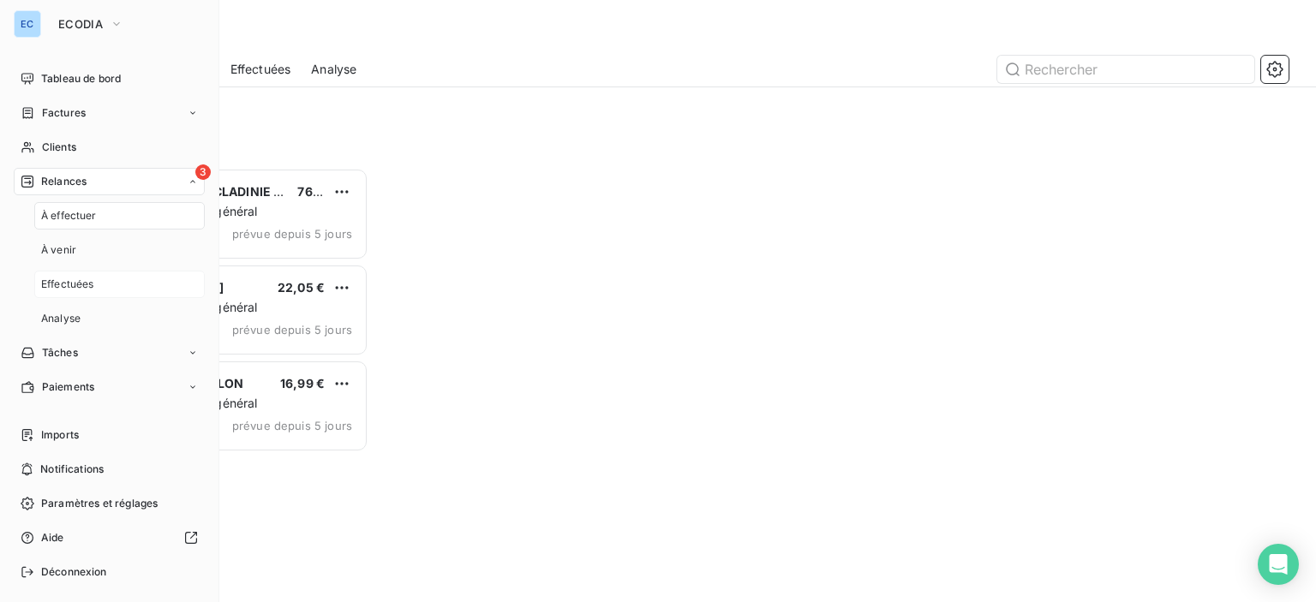
scroll to position [422, 272]
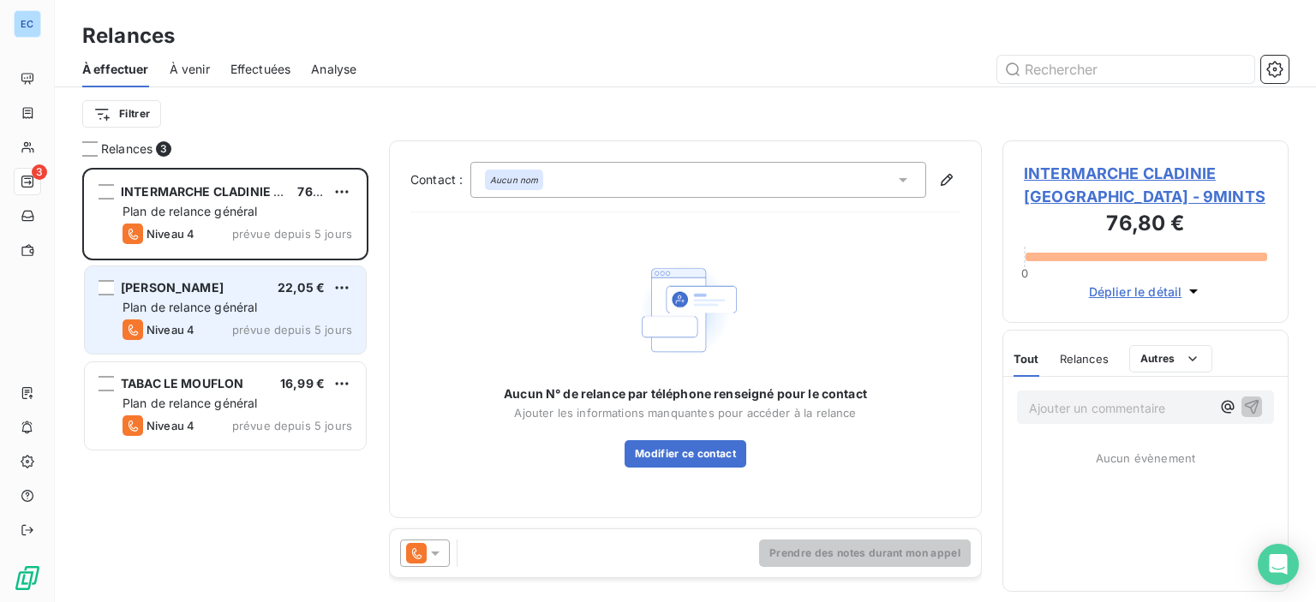
click at [199, 281] on span "[PERSON_NAME]" at bounding box center [172, 287] width 103 height 15
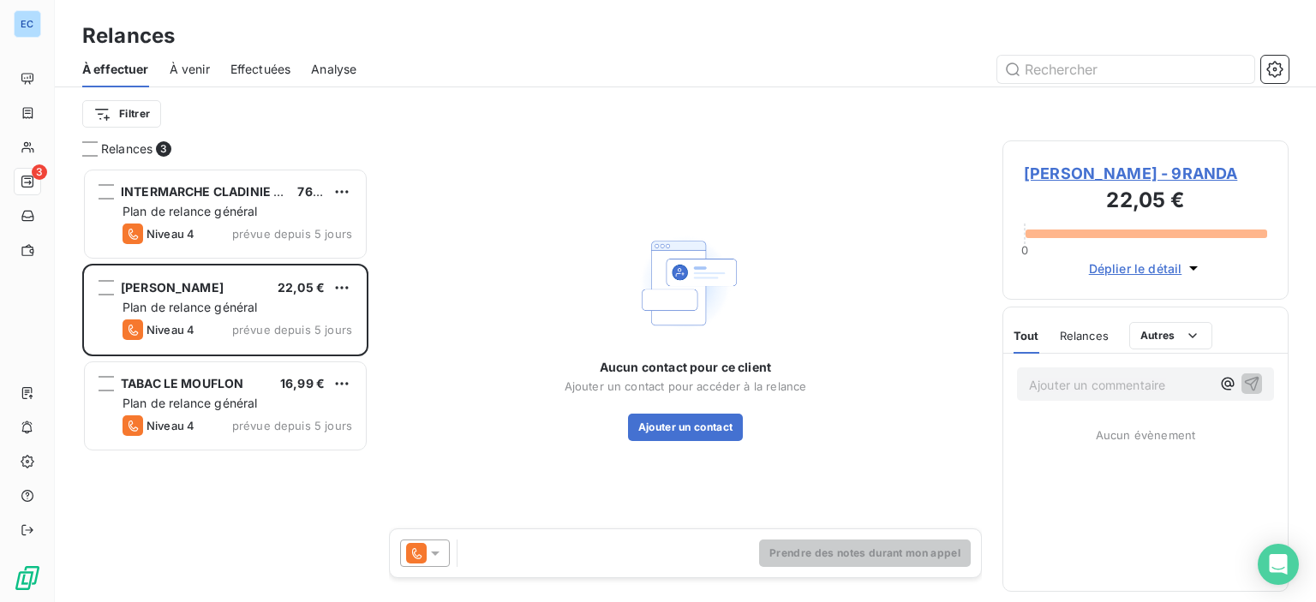
click at [1058, 182] on span "[PERSON_NAME] - 9RANDA" at bounding box center [1145, 173] width 243 height 23
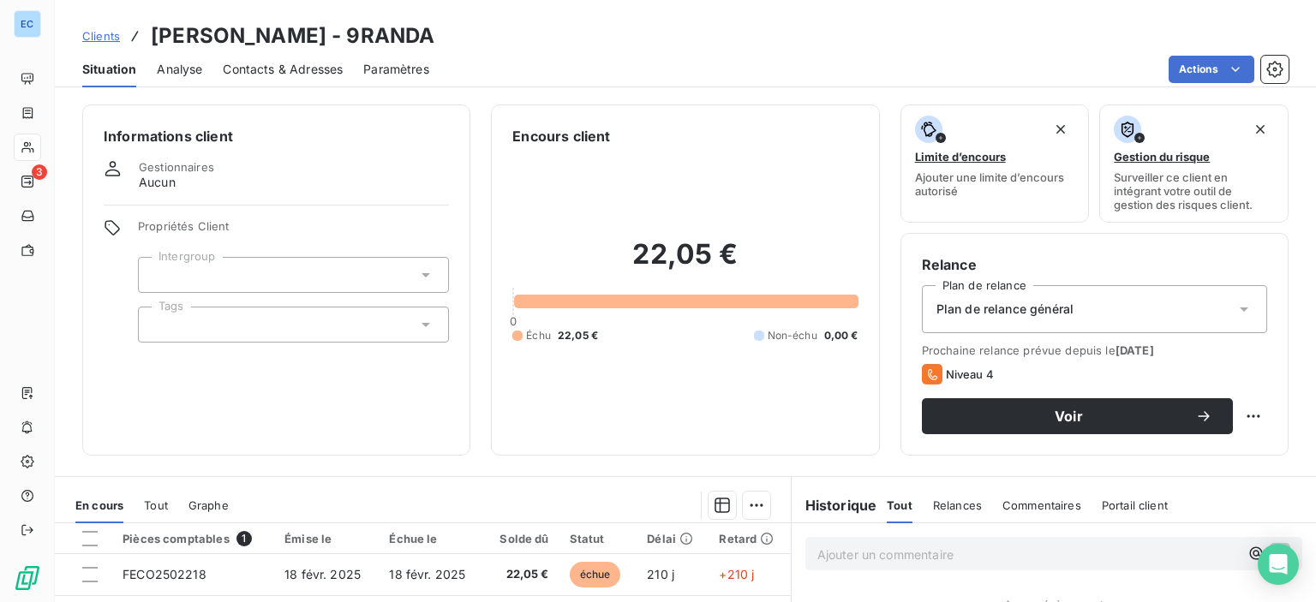
click at [302, 68] on span "Contacts & Adresses" at bounding box center [283, 69] width 120 height 17
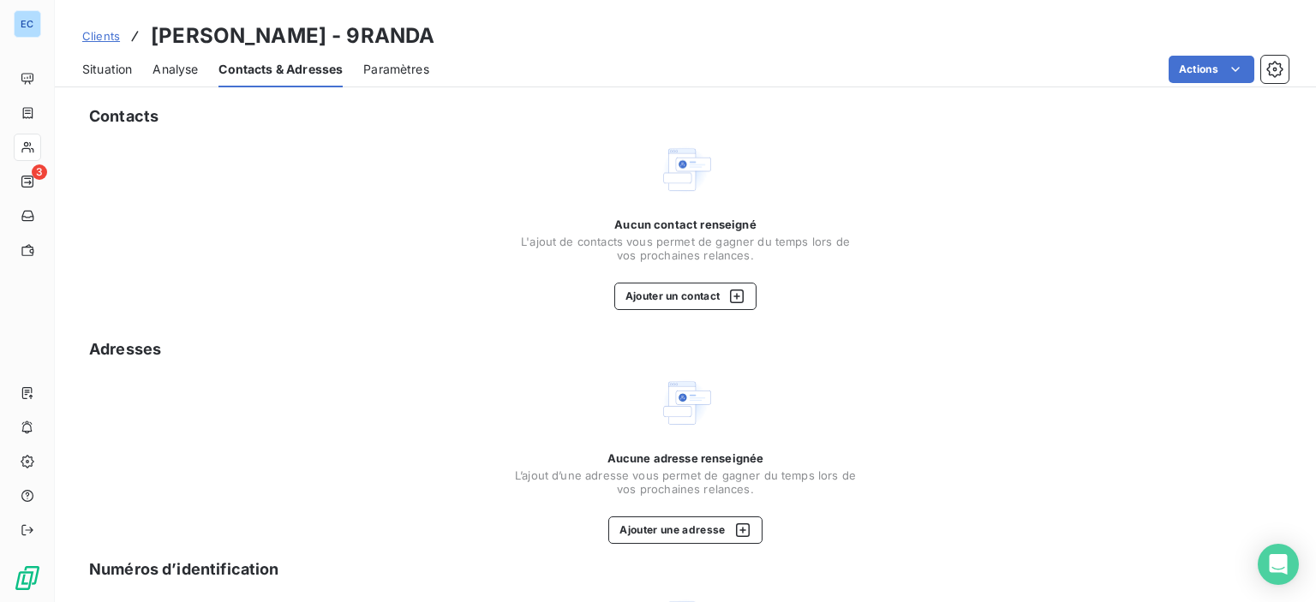
click at [308, 77] on span "Contacts & Adresses" at bounding box center [280, 69] width 124 height 17
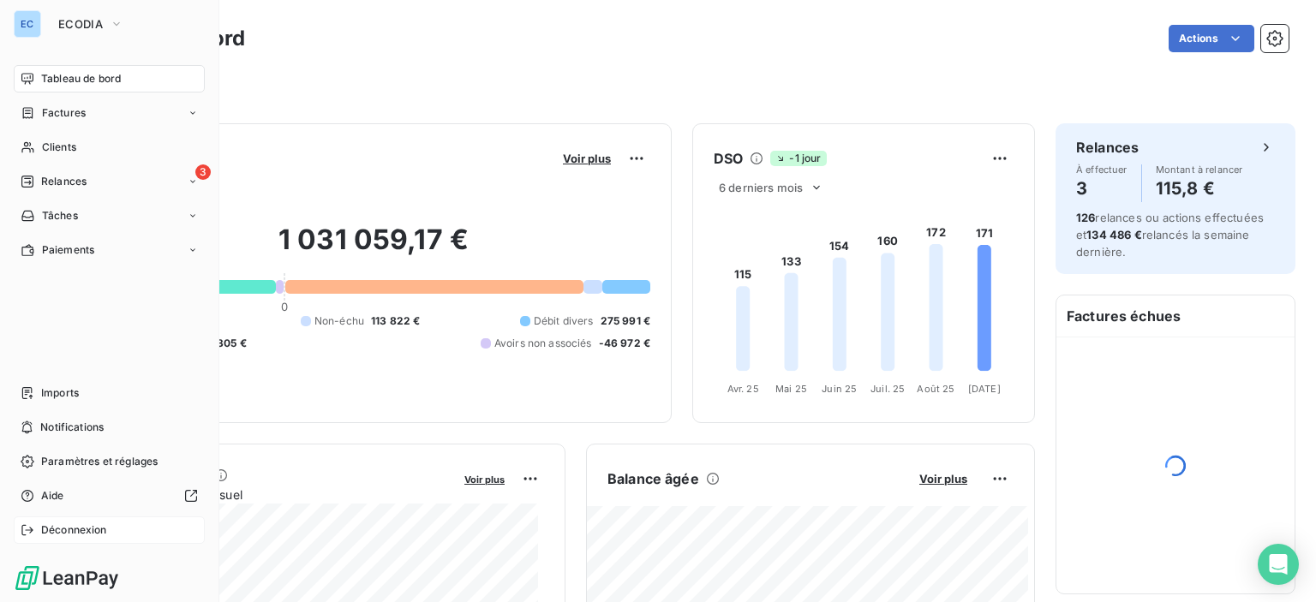
click at [39, 172] on div "3 Relances" at bounding box center [109, 181] width 191 height 27
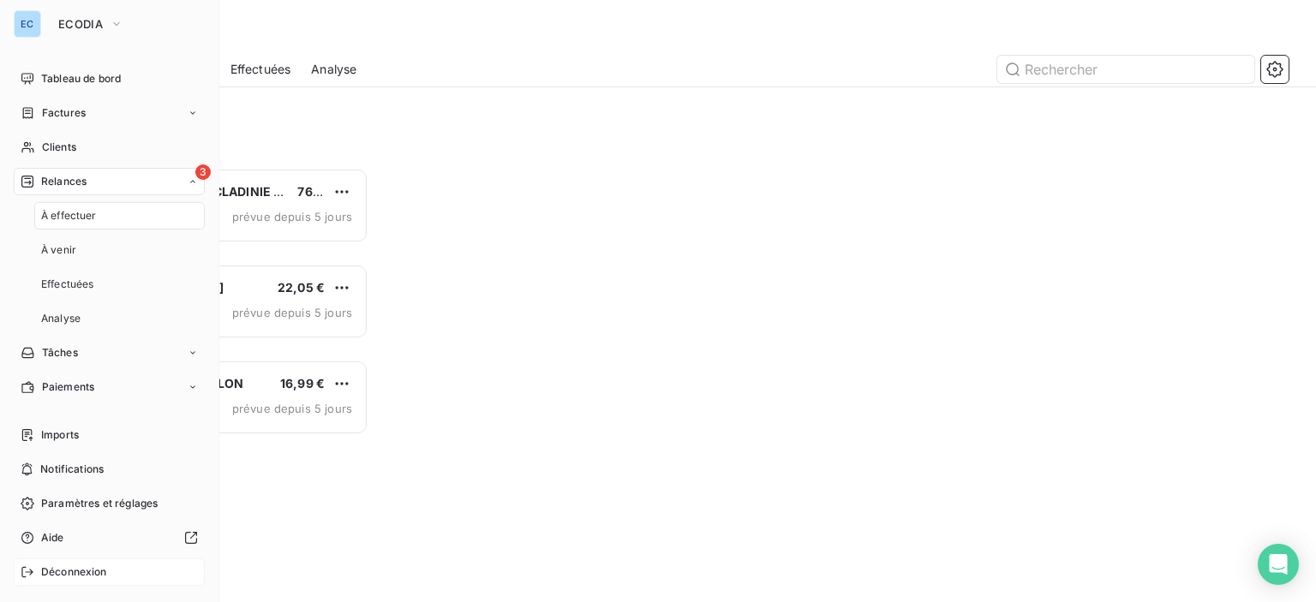
scroll to position [422, 272]
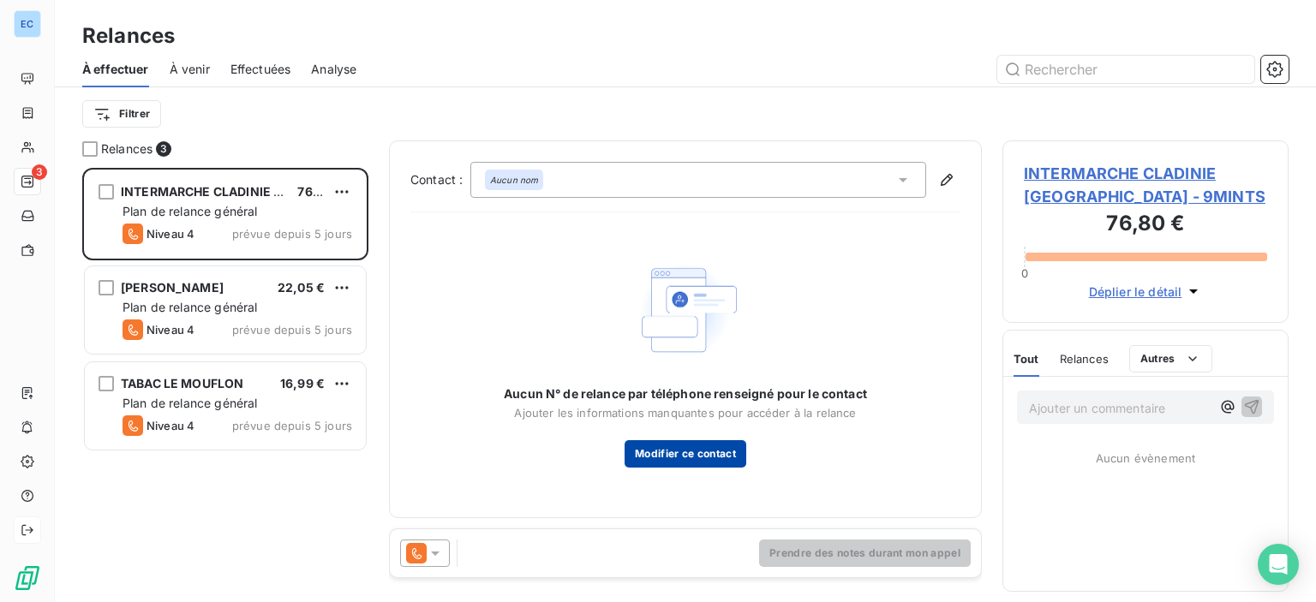
click at [676, 455] on button "Modifier ce contact" at bounding box center [686, 453] width 122 height 27
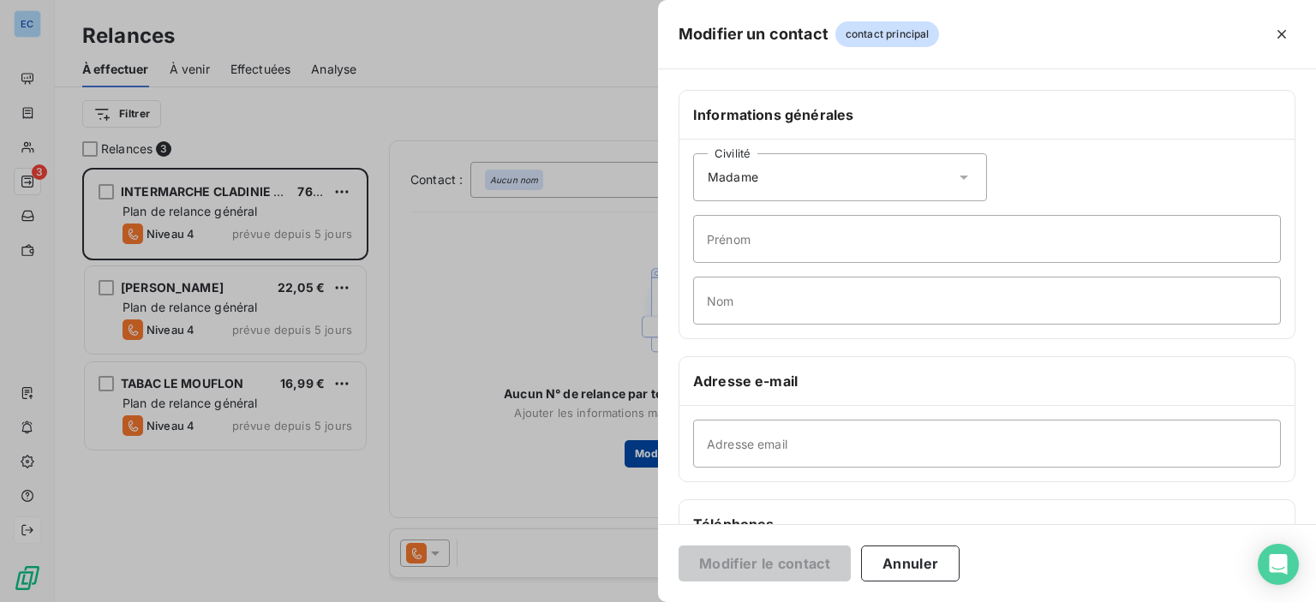
scroll to position [171, 0]
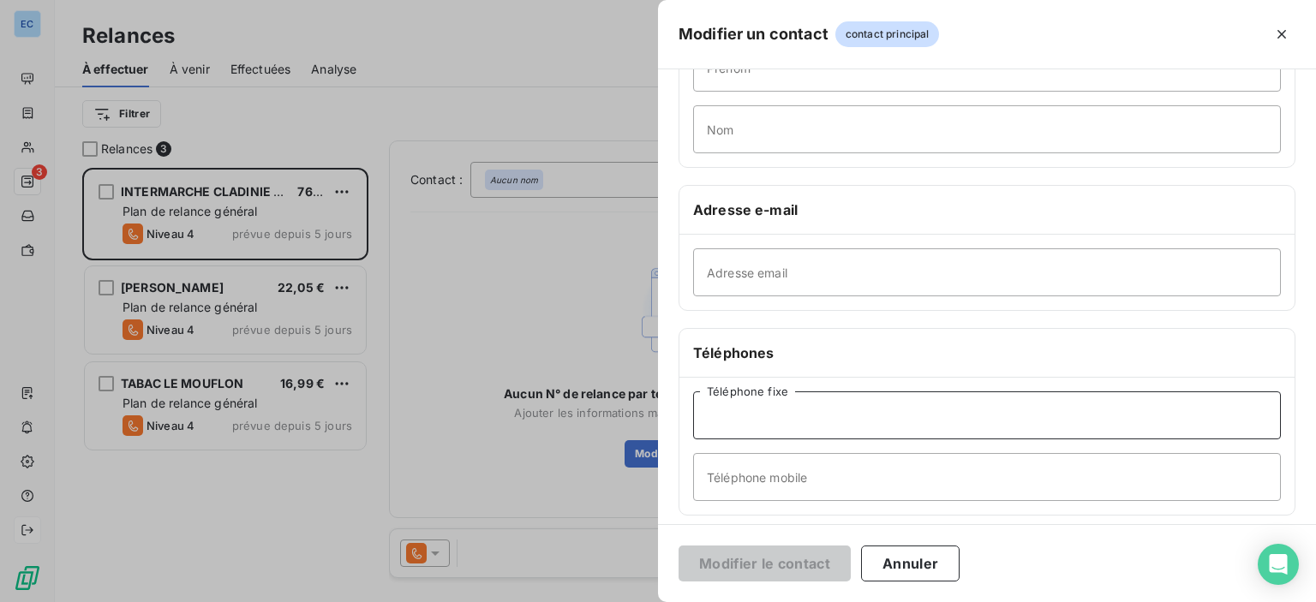
click at [737, 421] on input "Téléphone fixe" at bounding box center [987, 416] width 588 height 48
type input "1"
click at [736, 571] on button "Modifier le contact" at bounding box center [765, 564] width 172 height 36
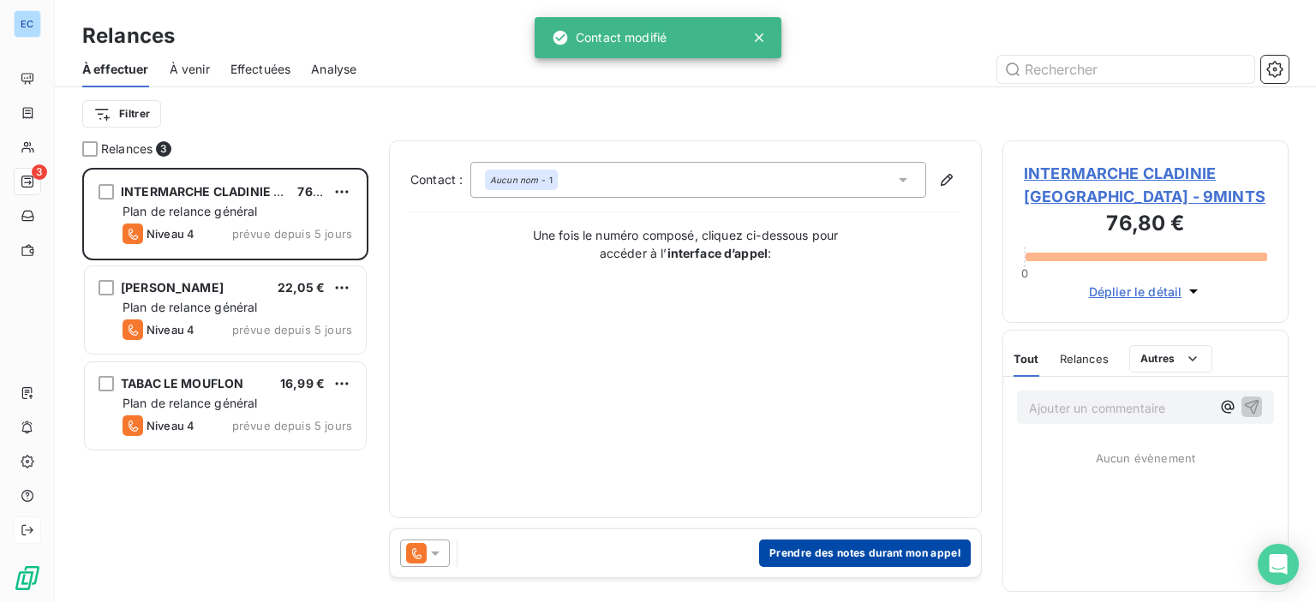
click at [840, 551] on button "Prendre des notes durant mon appel" at bounding box center [865, 553] width 212 height 27
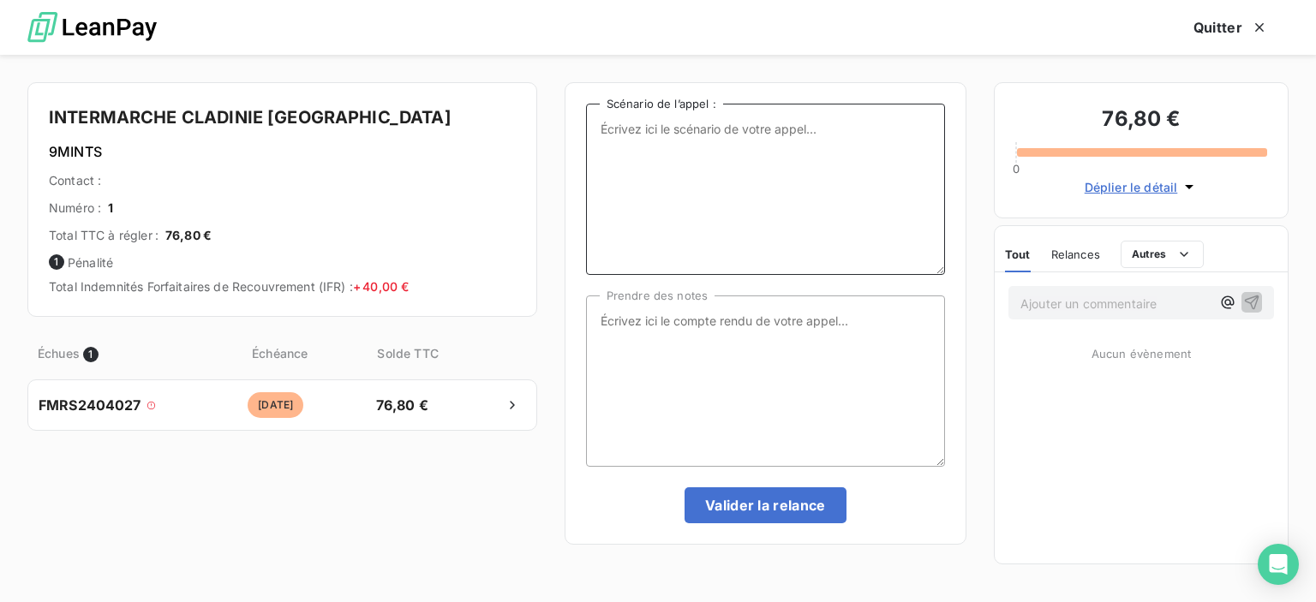
click at [613, 143] on textarea "Scénario de l’appel :" at bounding box center [765, 189] width 359 height 171
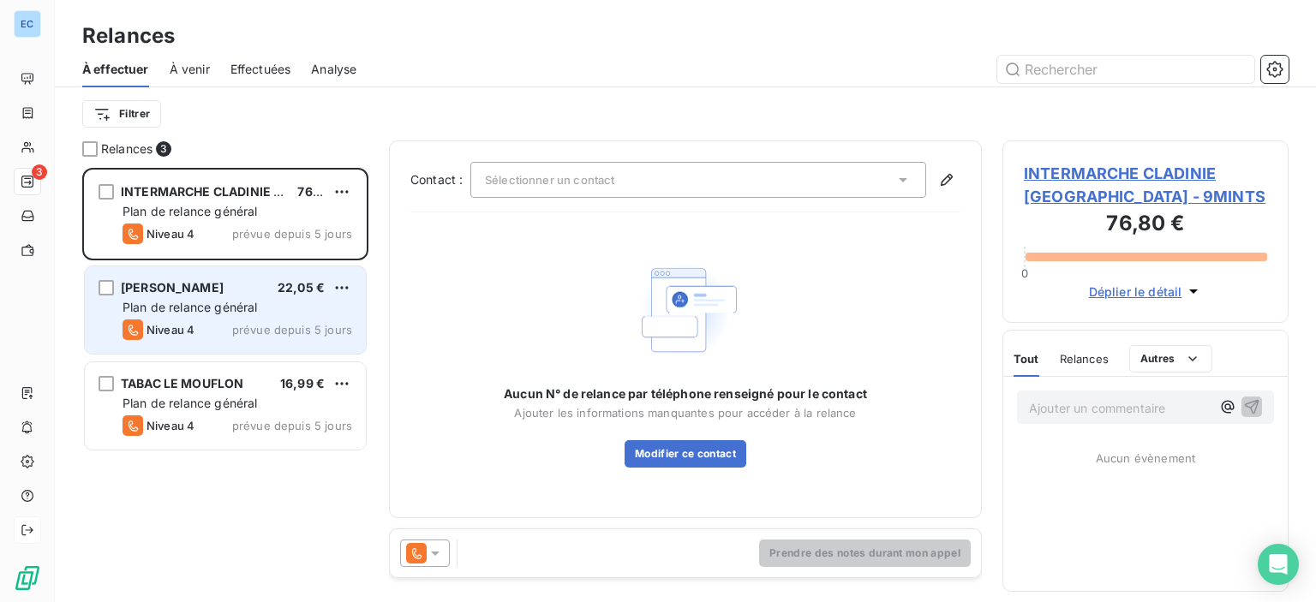
click at [195, 291] on span "[PERSON_NAME]" at bounding box center [172, 287] width 103 height 15
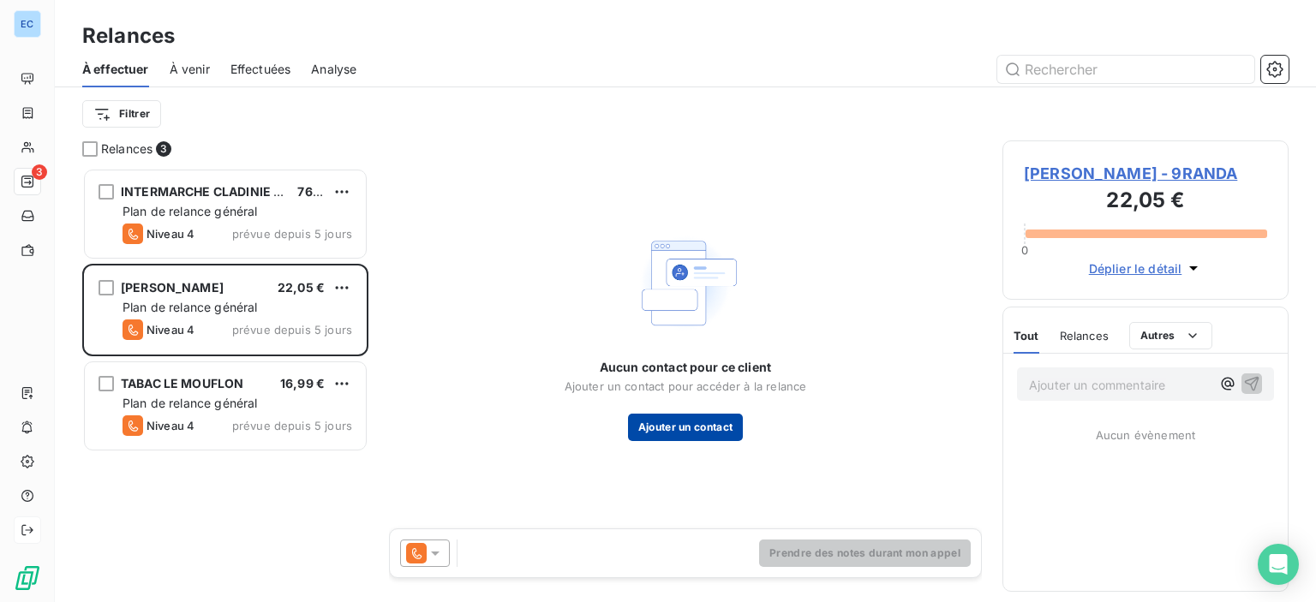
click at [696, 428] on button "Ajouter un contact" at bounding box center [686, 427] width 116 height 27
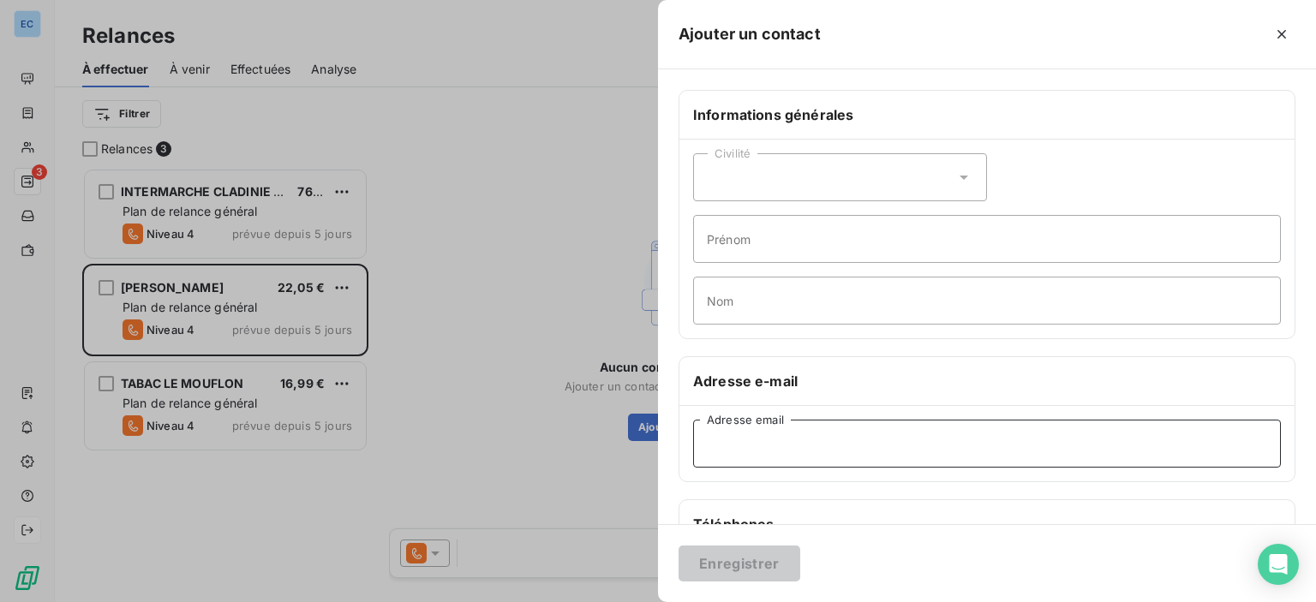
click at [703, 452] on input "Adresse email" at bounding box center [987, 444] width 588 height 48
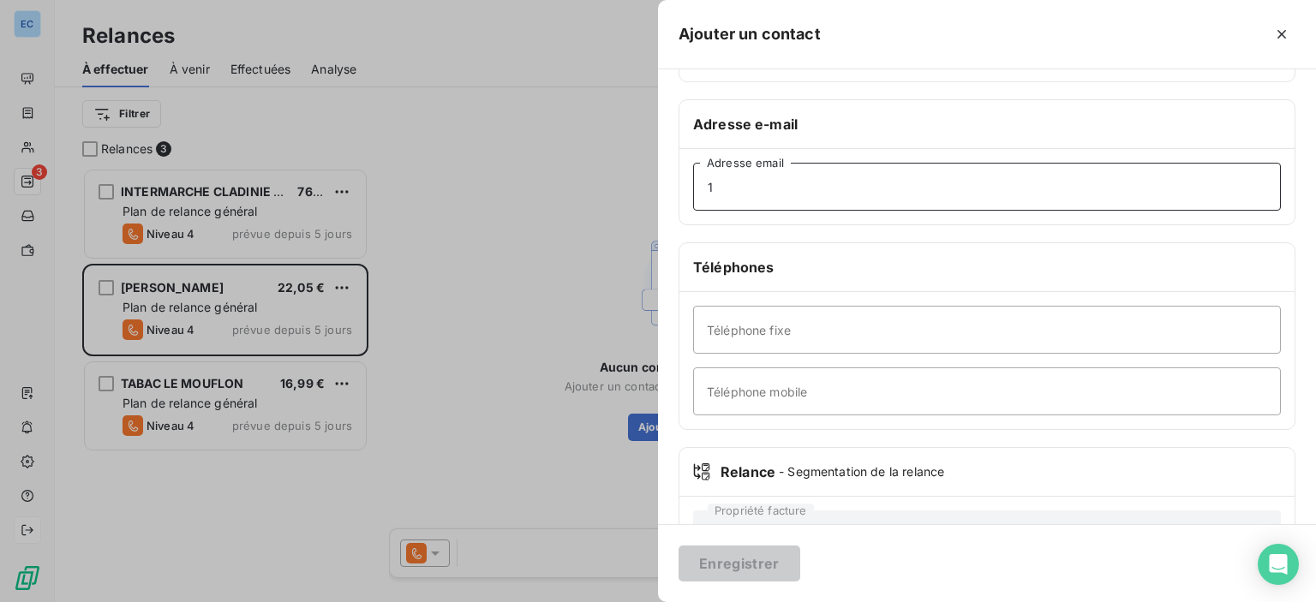
type input "1"
click at [747, 332] on input "Téléphone fixe" at bounding box center [987, 330] width 588 height 48
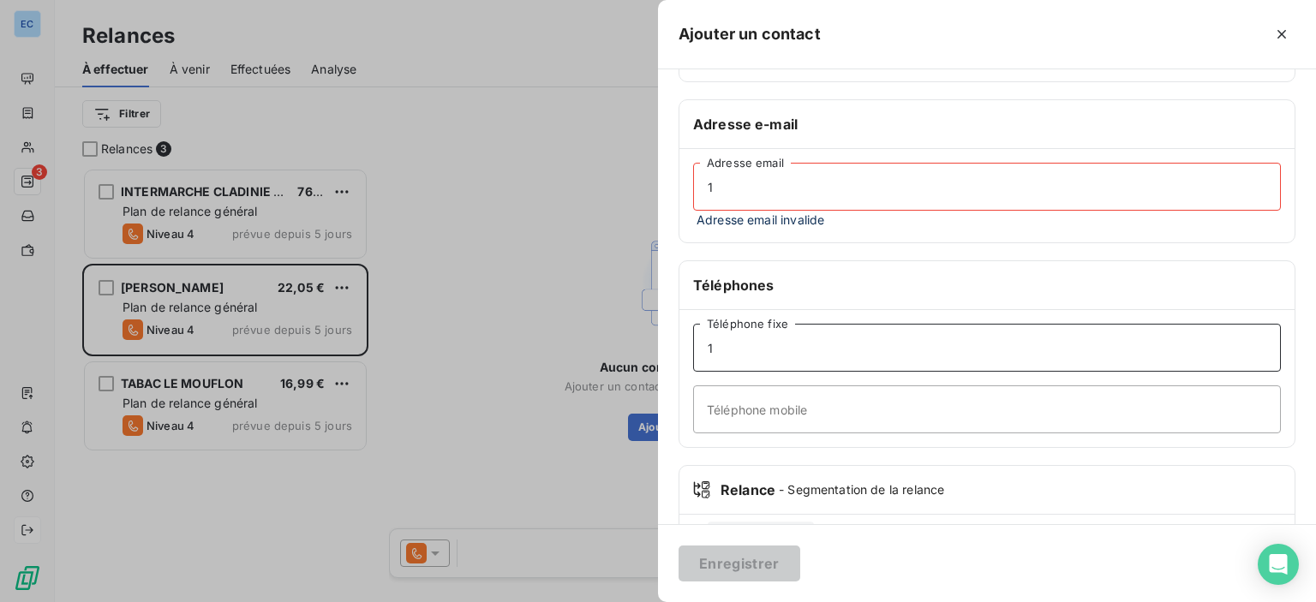
type input "1"
click at [730, 181] on input "1" at bounding box center [987, 187] width 588 height 48
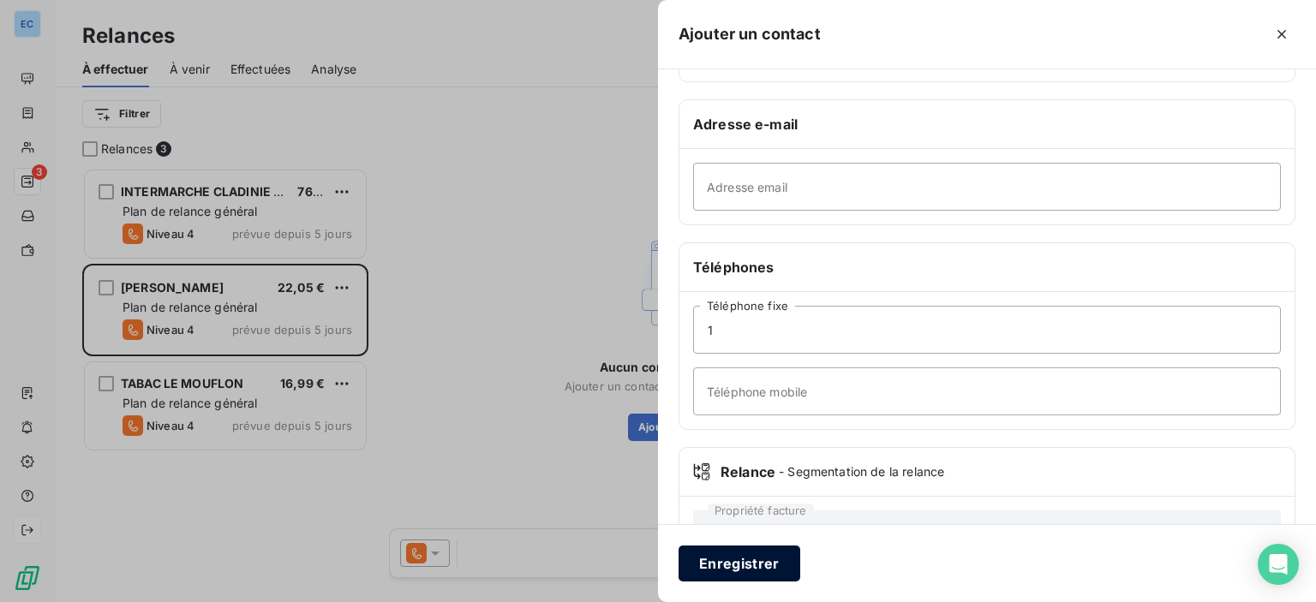
click at [714, 571] on button "Enregistrer" at bounding box center [740, 564] width 122 height 36
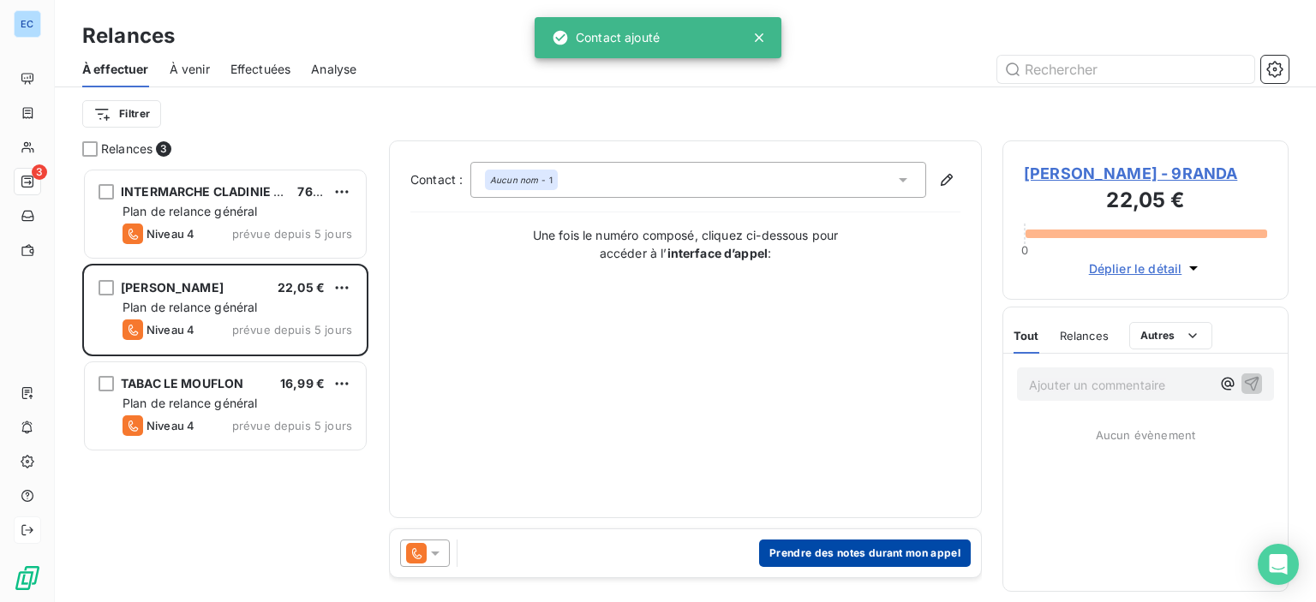
click at [799, 555] on button "Prendre des notes durant mon appel" at bounding box center [865, 553] width 212 height 27
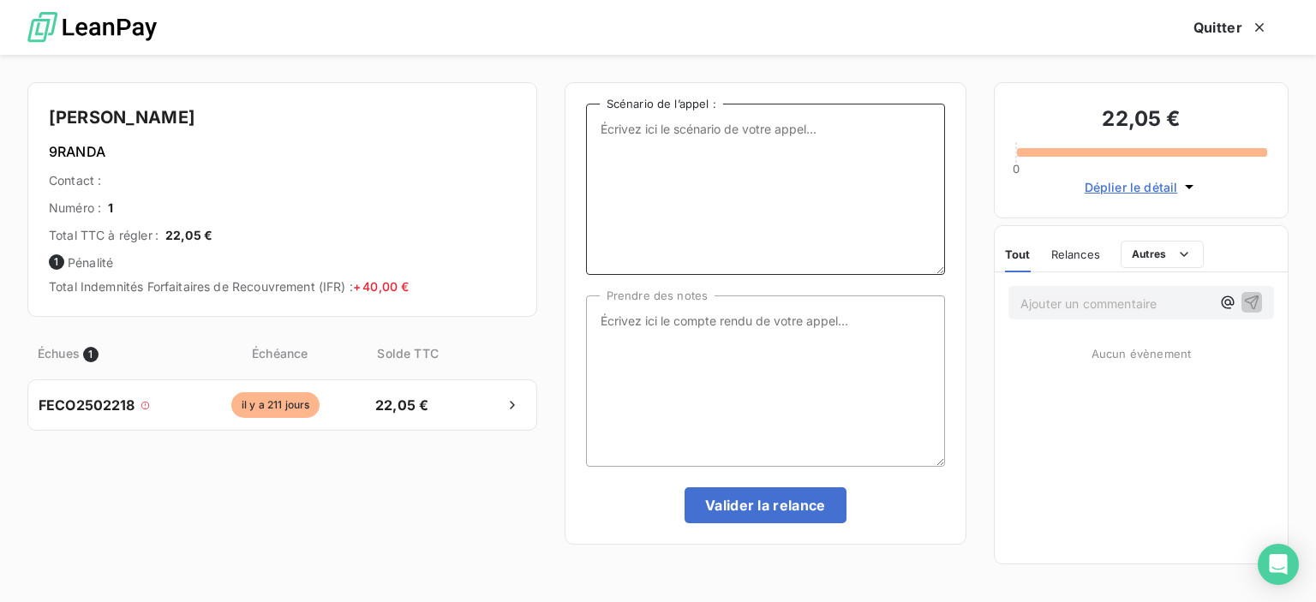
click at [614, 133] on textarea "Scénario de l’appel :" at bounding box center [765, 189] width 359 height 171
type textarea "1 facture en attente de paiement"
click at [609, 320] on textarea "Prendre des notes" at bounding box center [765, 381] width 359 height 171
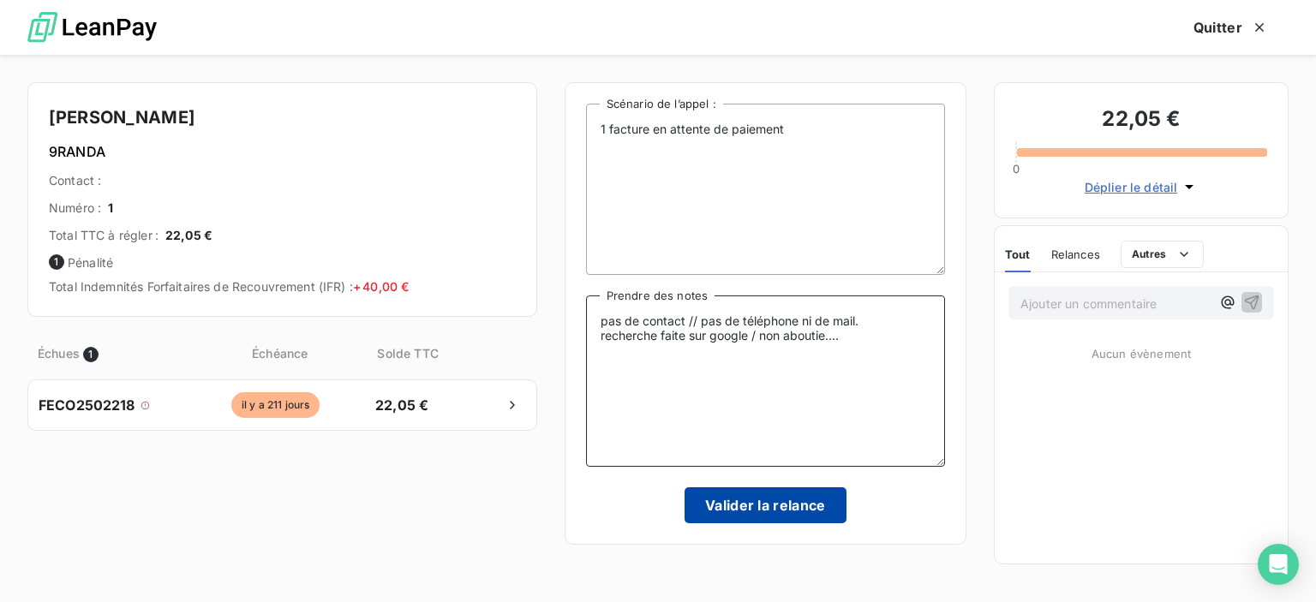
type textarea "pas de contact // pas de téléphone ni de mail. recherche faite sur google / non…"
click at [773, 505] on button "Valider la relance" at bounding box center [766, 505] width 162 height 36
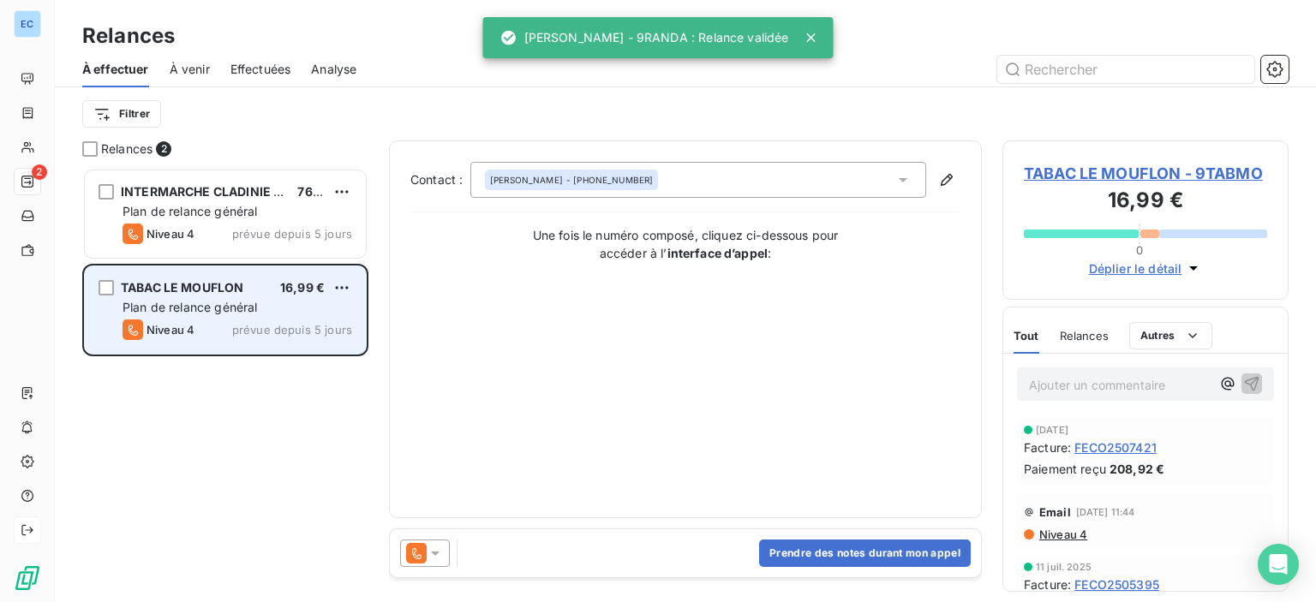
click at [231, 295] on div "TABAC LE MOUFLON" at bounding box center [182, 287] width 123 height 17
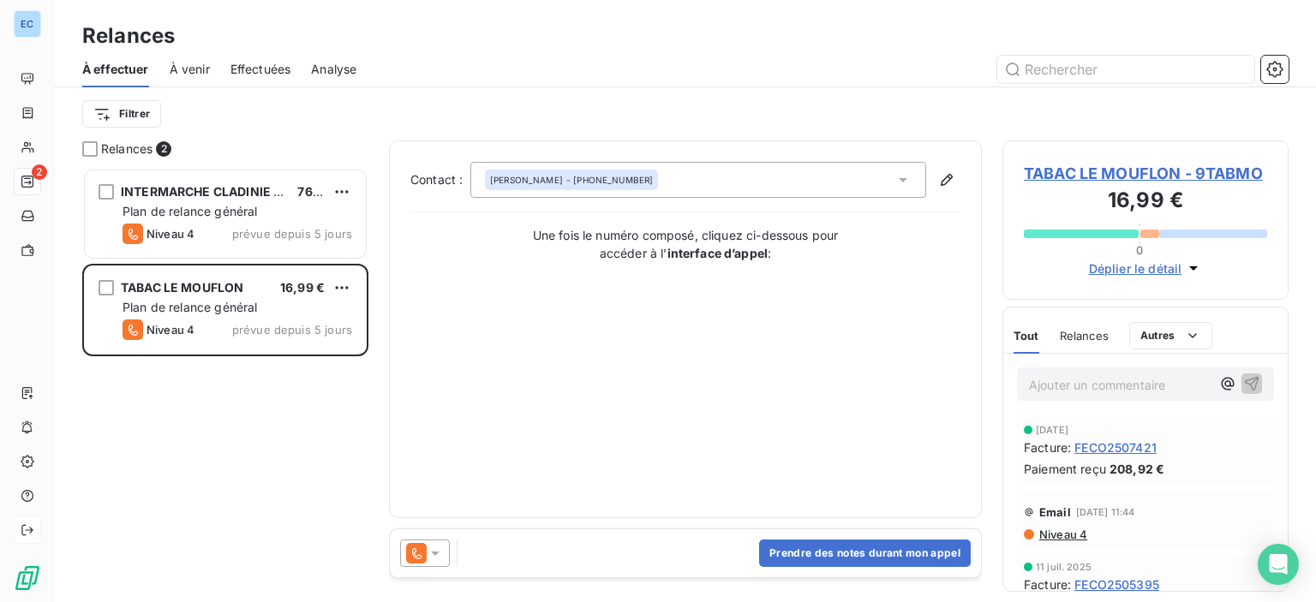
click at [1095, 176] on span "TABAC LE MOUFLON - 9TABMO" at bounding box center [1145, 173] width 243 height 23
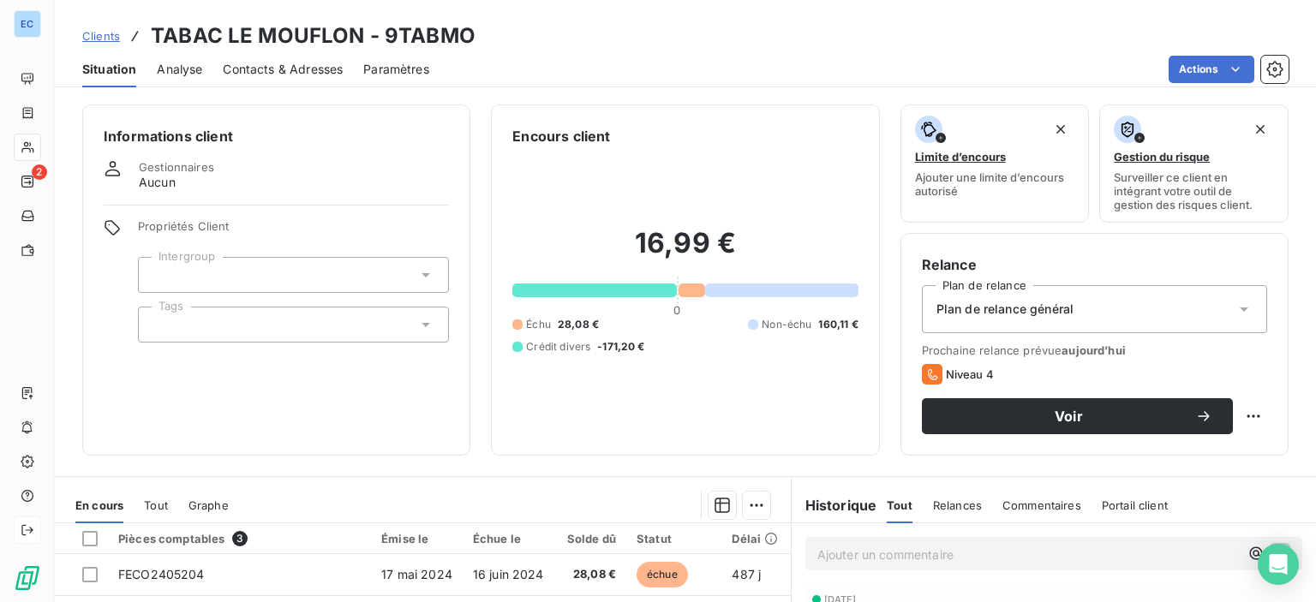
scroll to position [257, 0]
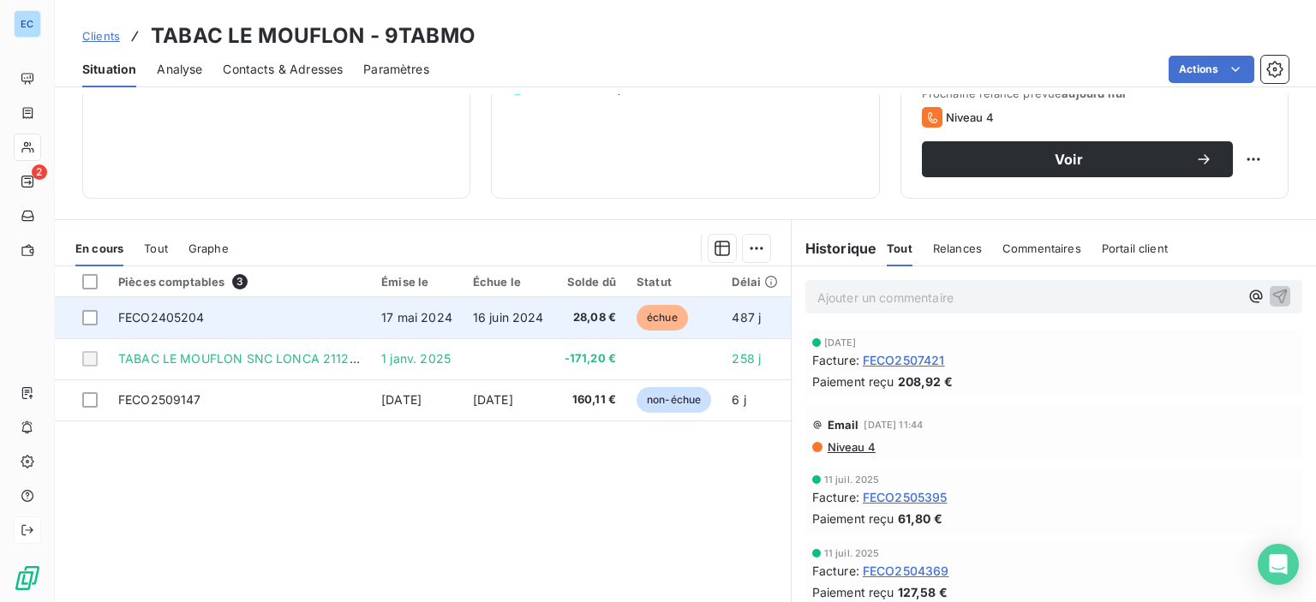
click at [180, 314] on span "FECO2405204" at bounding box center [161, 317] width 87 height 15
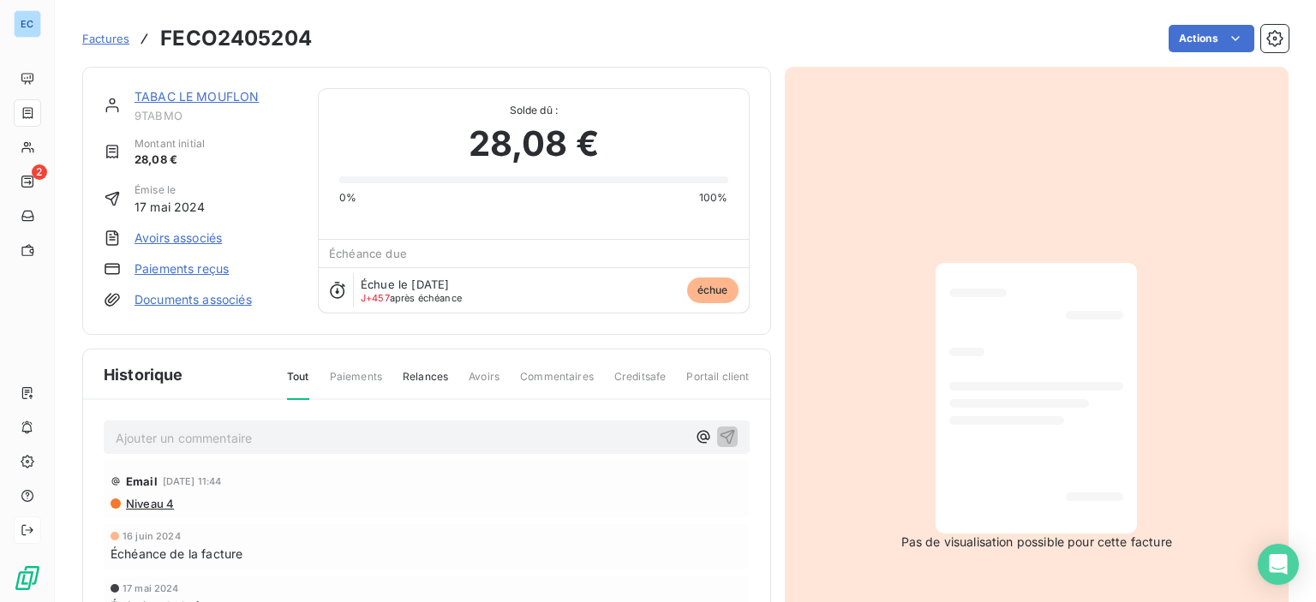
click at [154, 99] on link "TABAC LE MOUFLON" at bounding box center [197, 96] width 124 height 15
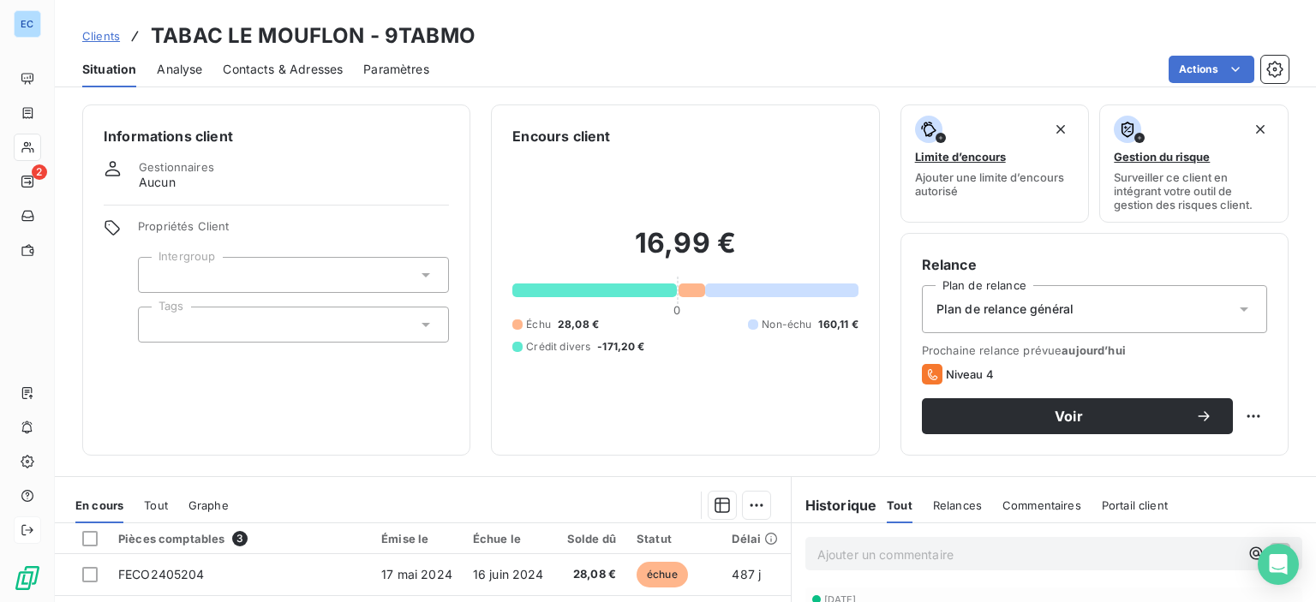
click at [271, 64] on span "Contacts & Adresses" at bounding box center [283, 69] width 120 height 17
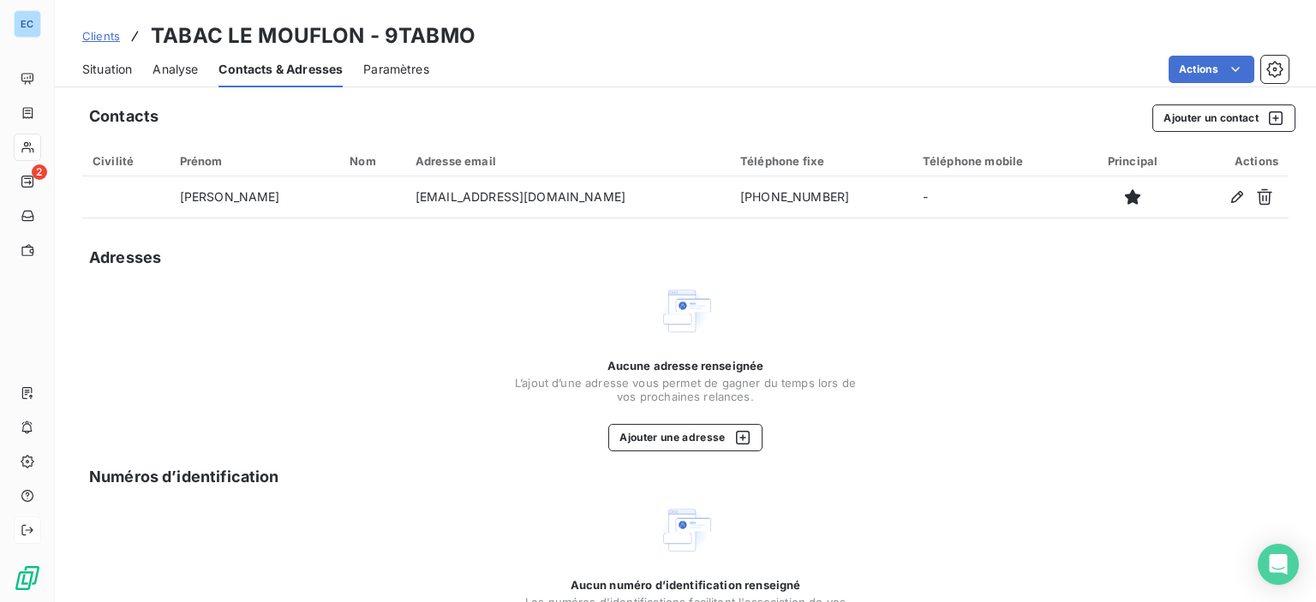
click at [96, 74] on span "Situation" at bounding box center [107, 69] width 50 height 17
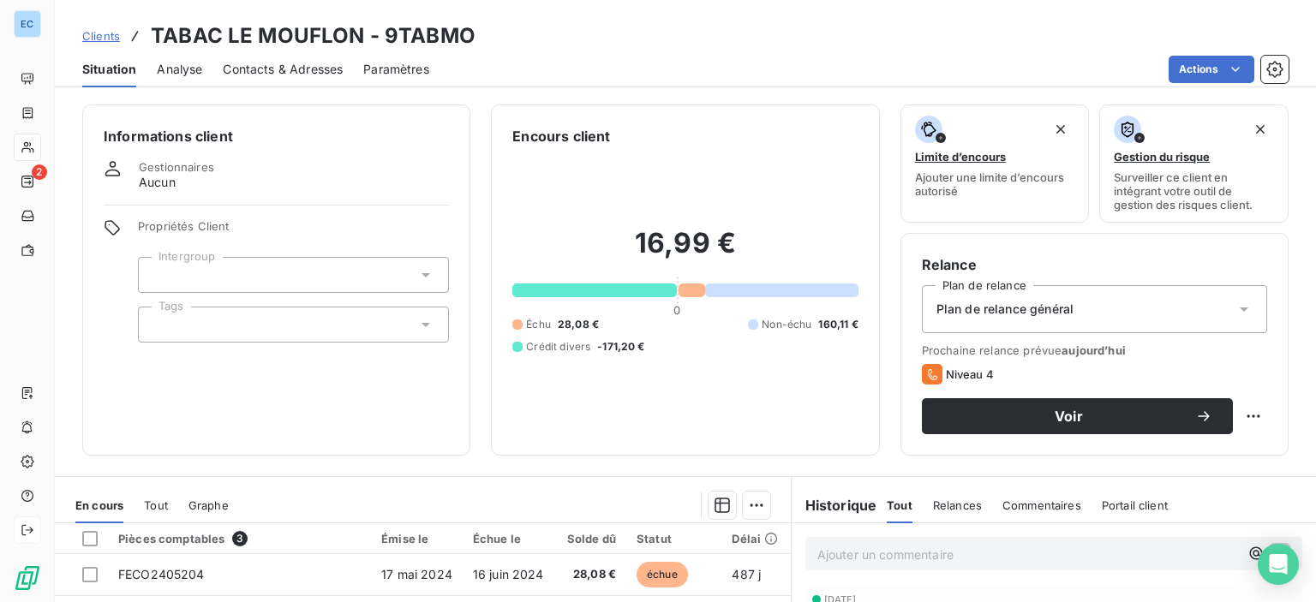
scroll to position [302, 0]
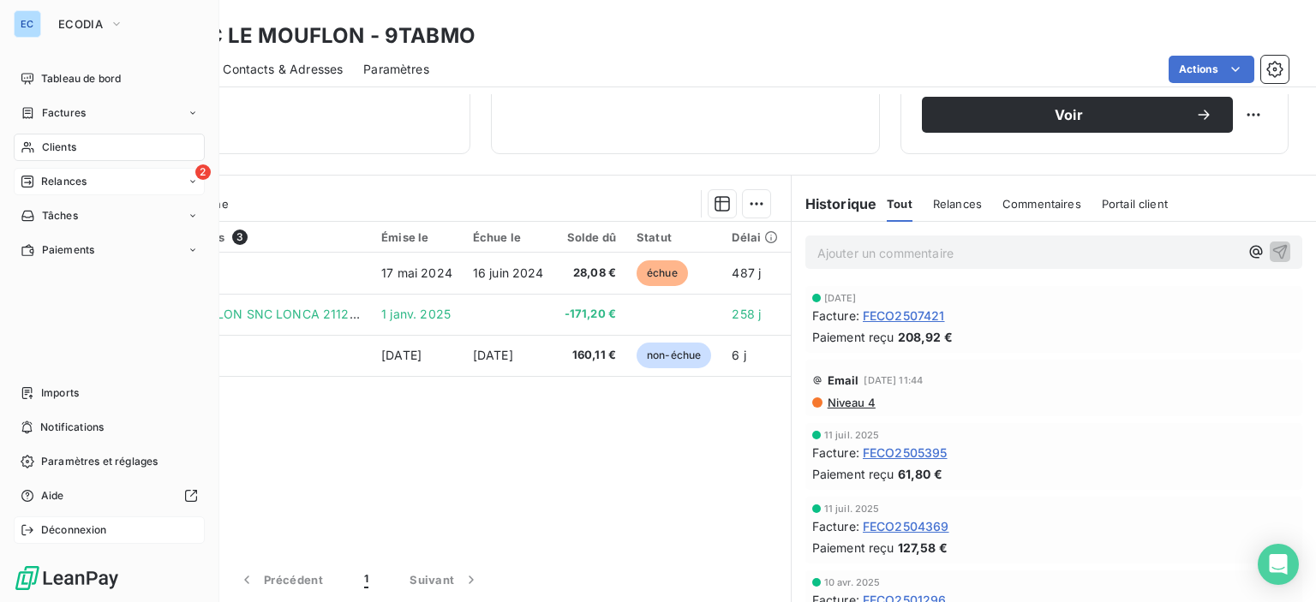
click at [203, 170] on span "2" at bounding box center [202, 171] width 15 height 15
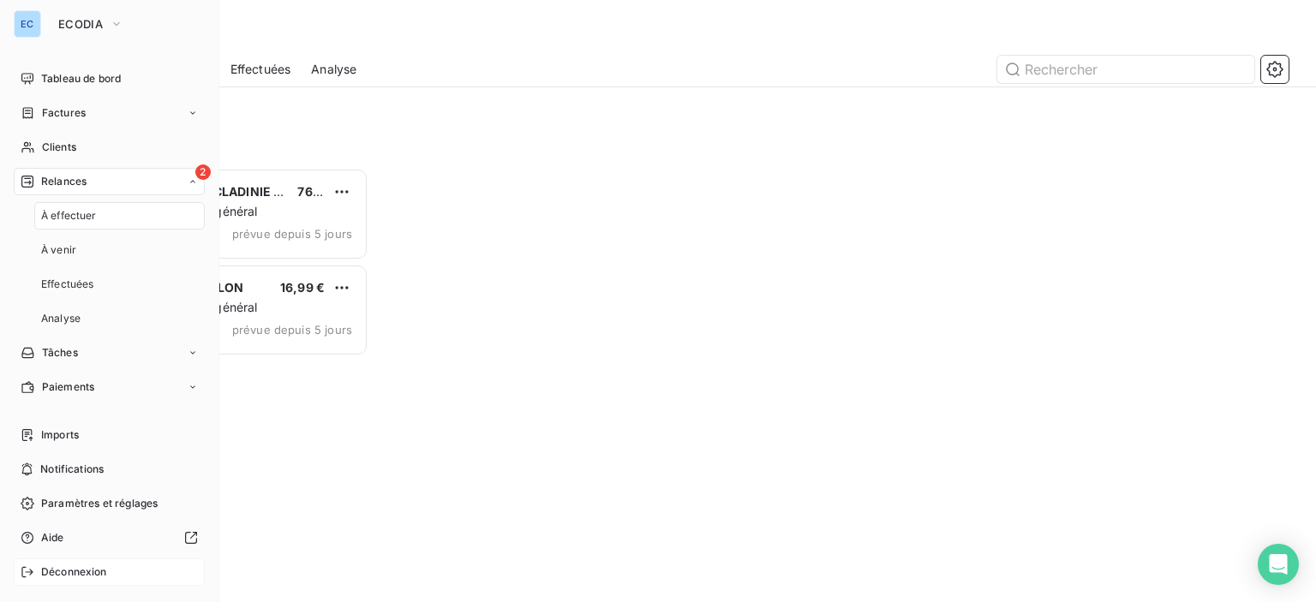
scroll to position [422, 272]
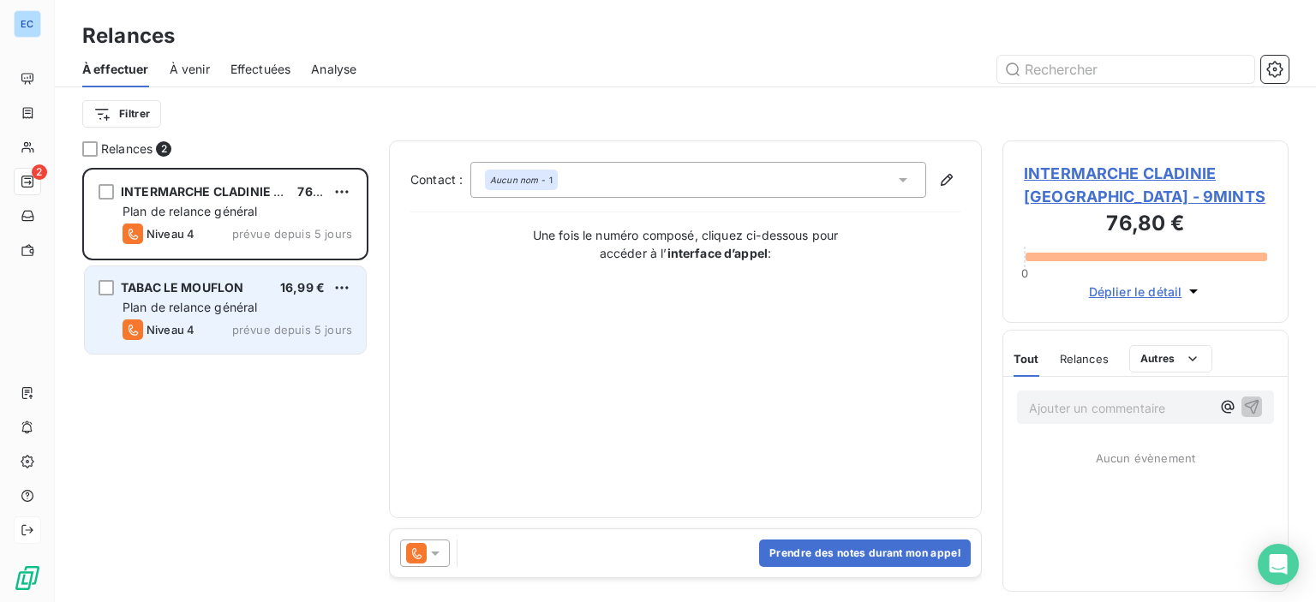
click at [216, 297] on div "TABAC LE MOUFLON 16,99 € Plan de relance général Niveau 4 prévue depuis 5 jours" at bounding box center [225, 309] width 281 height 87
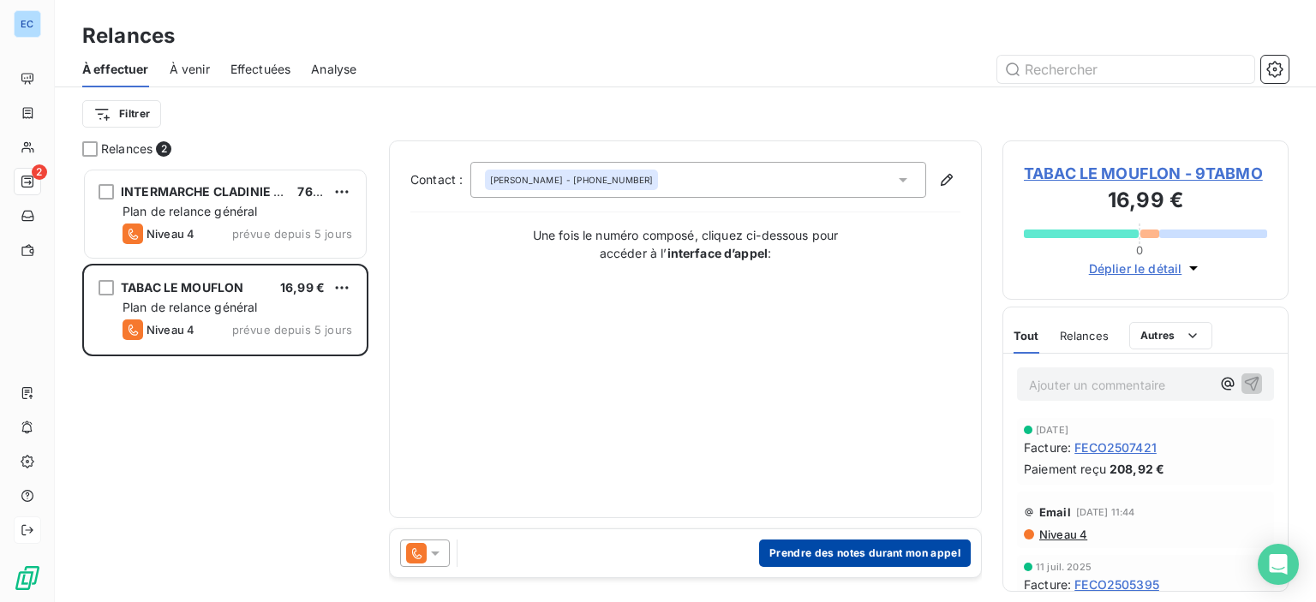
click at [820, 555] on button "Prendre des notes durant mon appel" at bounding box center [865, 553] width 212 height 27
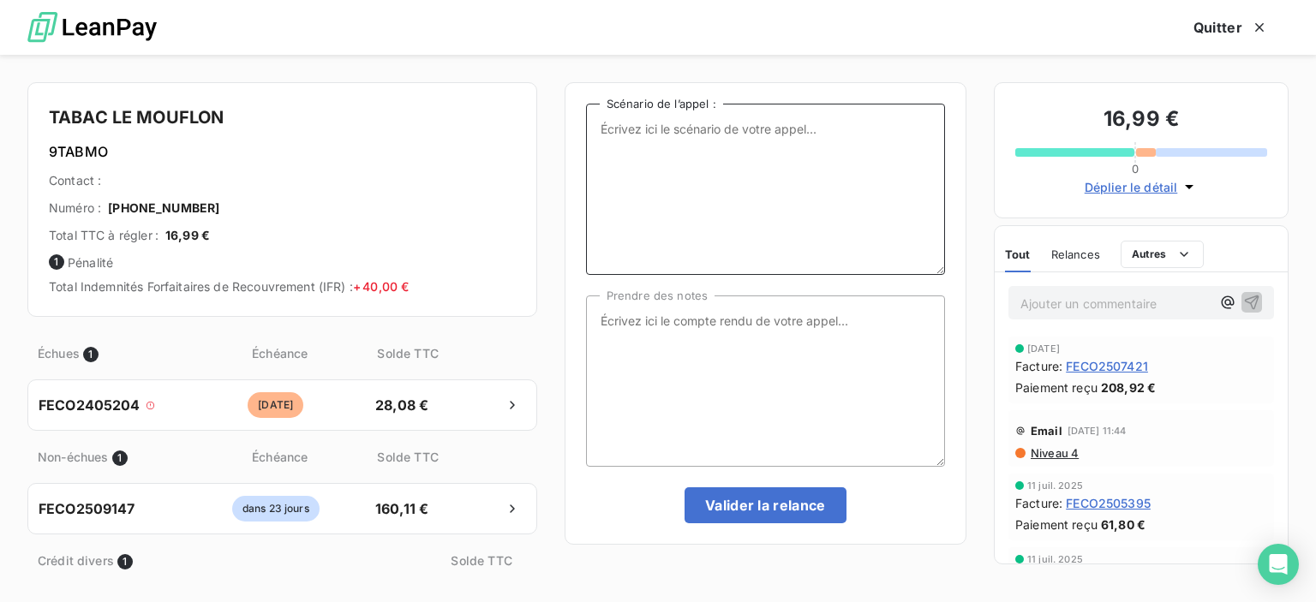
click at [613, 127] on textarea "Scénario de l’appel :" at bounding box center [765, 189] width 359 height 171
type textarea "1 facture impayée."
click at [643, 333] on textarea "Prendre des notes" at bounding box center [765, 381] width 359 height 171
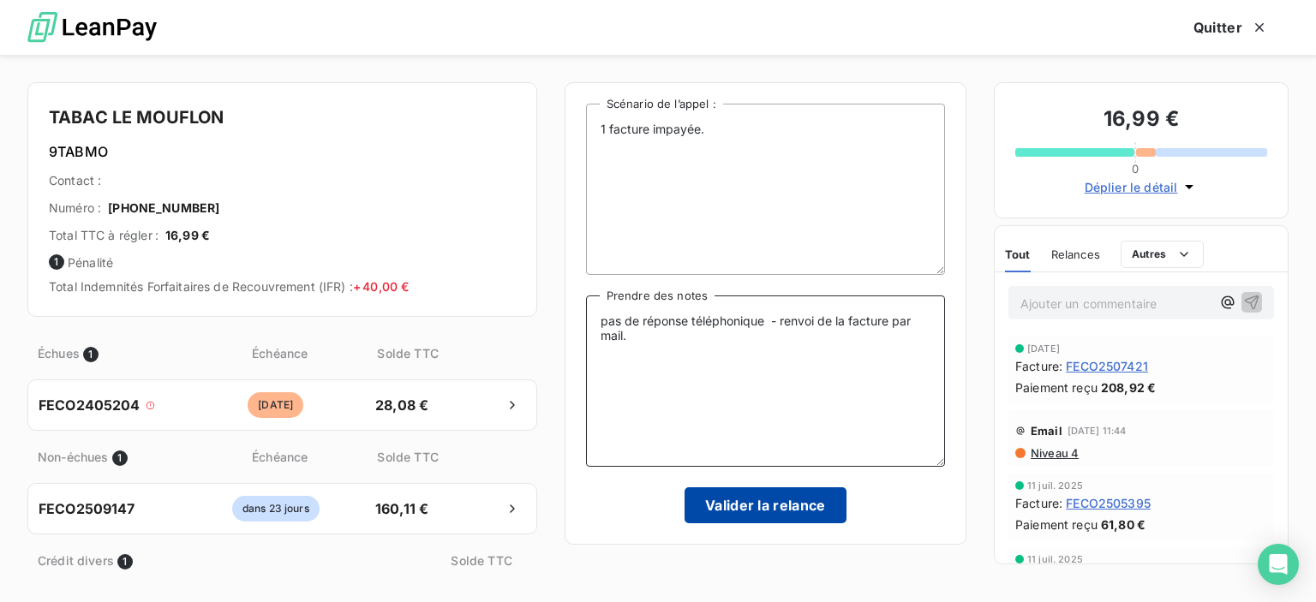
type textarea "pas de réponse téléphonique - renvoi de la facture par mail."
click at [762, 501] on button "Valider la relance" at bounding box center [766, 505] width 162 height 36
